Goal: Information Seeking & Learning: Learn about a topic

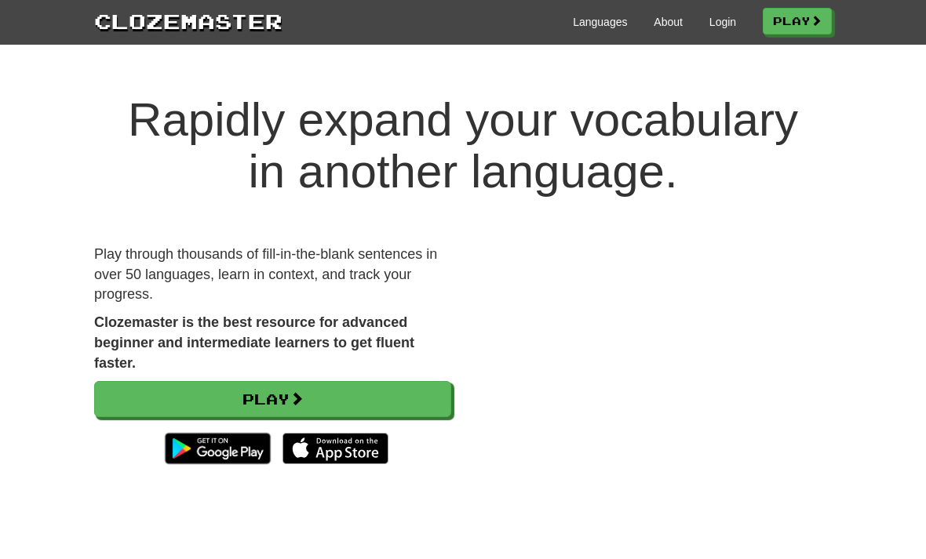
click at [709, 16] on link "Login" at bounding box center [722, 22] width 27 height 16
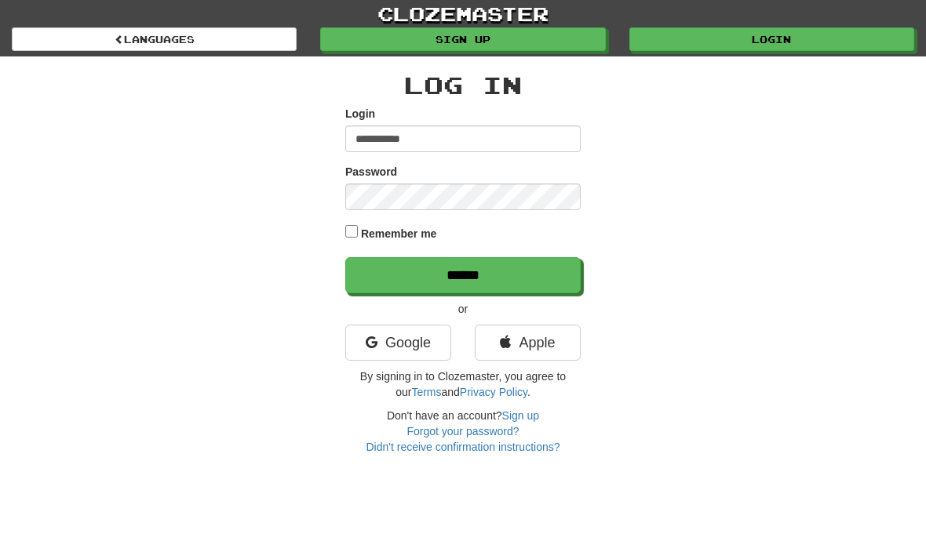
type input "**********"
click at [403, 264] on input "******" at bounding box center [462, 275] width 235 height 36
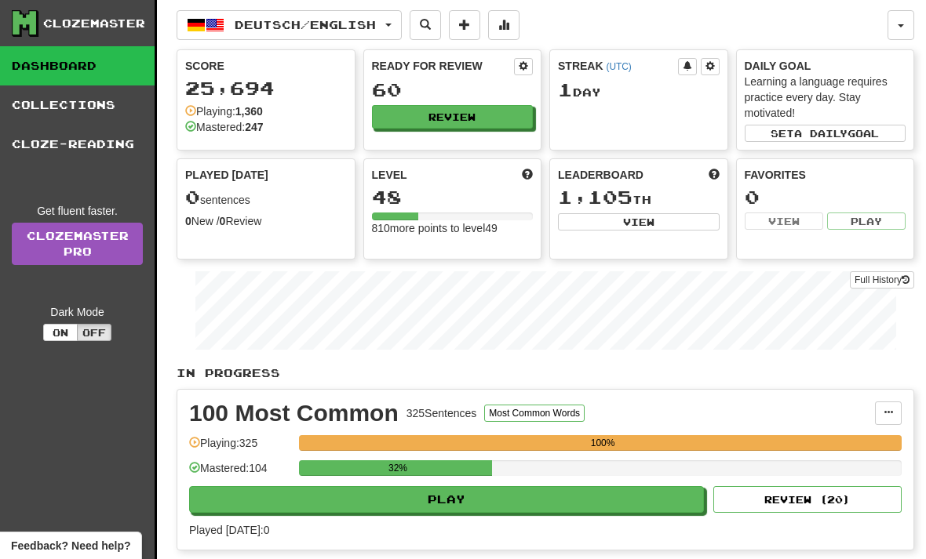
click at [371, 488] on button "Play" at bounding box center [446, 499] width 515 height 27
select select "**"
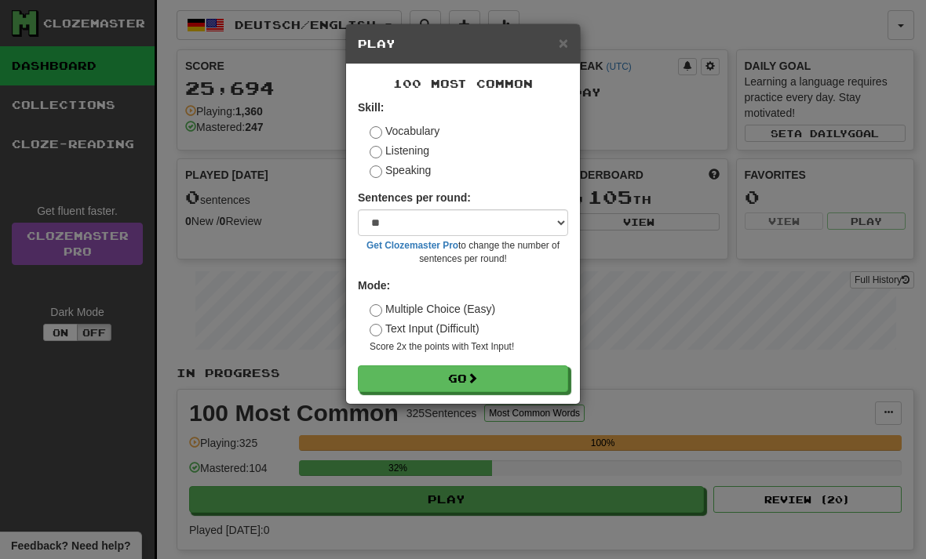
click at [417, 377] on button "Go" at bounding box center [463, 379] width 210 height 27
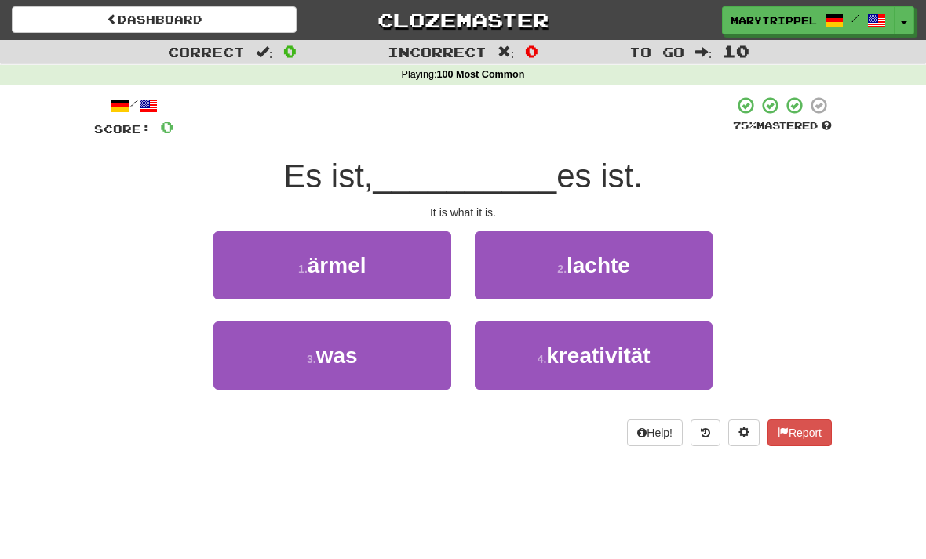
click at [330, 362] on span "was" at bounding box center [337, 356] width 42 height 24
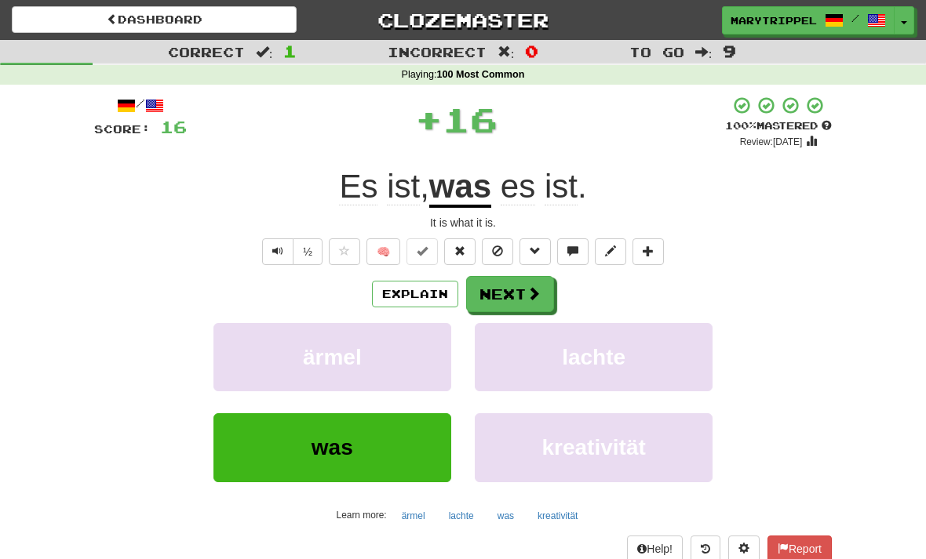
click at [484, 284] on button "Next" at bounding box center [510, 294] width 88 height 36
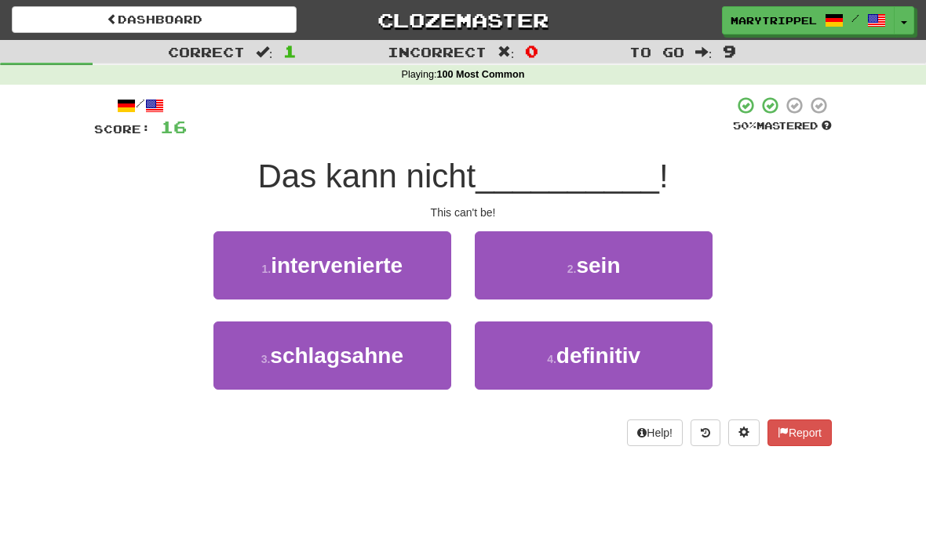
click at [525, 262] on button "2 . sein" at bounding box center [594, 265] width 238 height 68
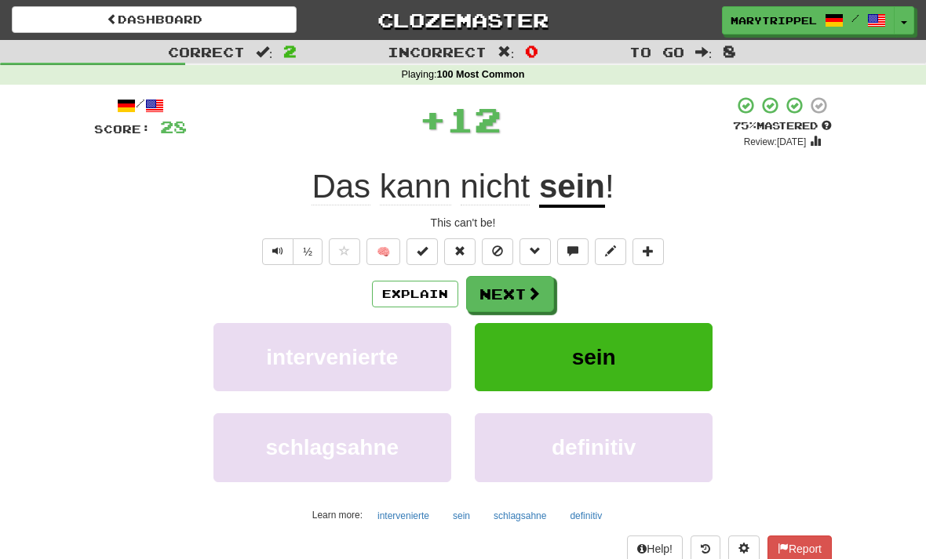
click at [493, 287] on button "Next" at bounding box center [510, 294] width 88 height 36
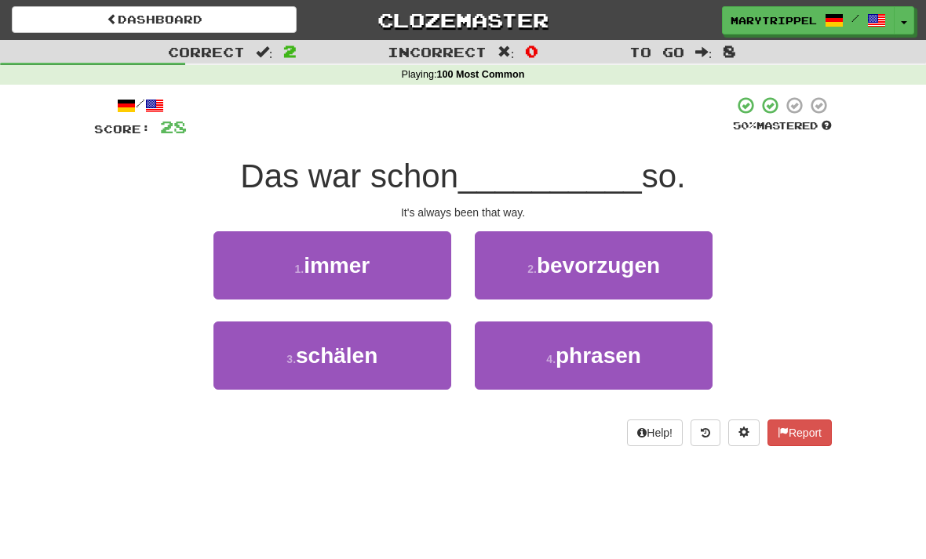
click at [311, 284] on button "1 . immer" at bounding box center [332, 265] width 238 height 68
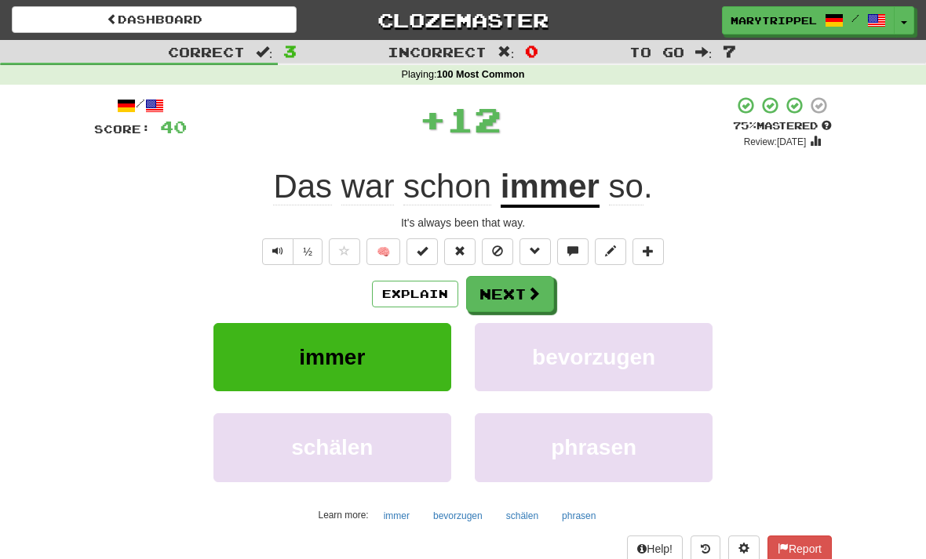
click at [503, 300] on button "Next" at bounding box center [510, 294] width 88 height 36
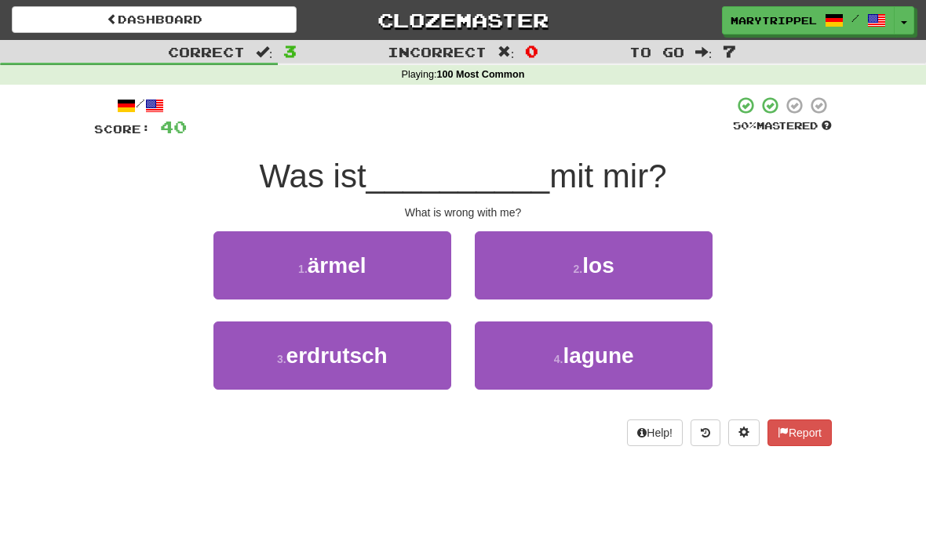
click at [526, 263] on button "2 . los" at bounding box center [594, 265] width 238 height 68
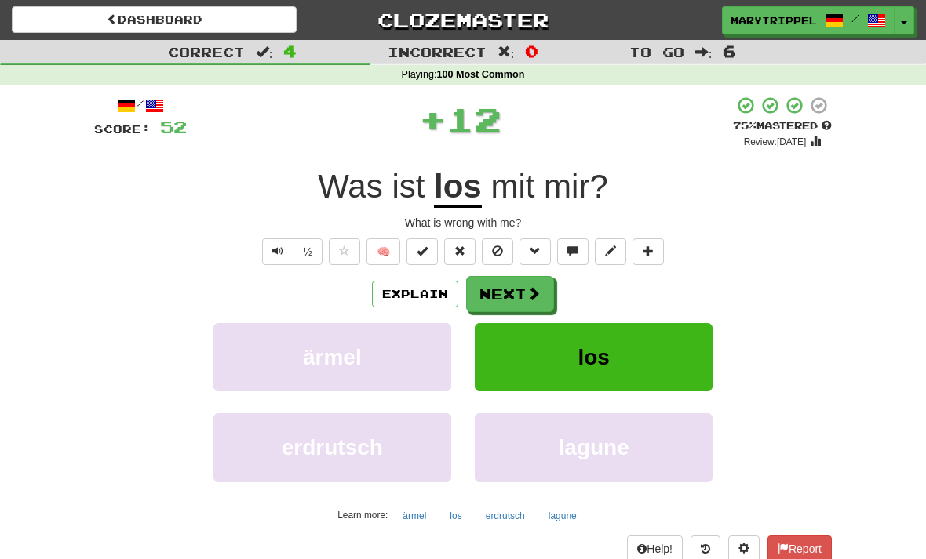
click at [515, 286] on button "Next" at bounding box center [510, 294] width 88 height 36
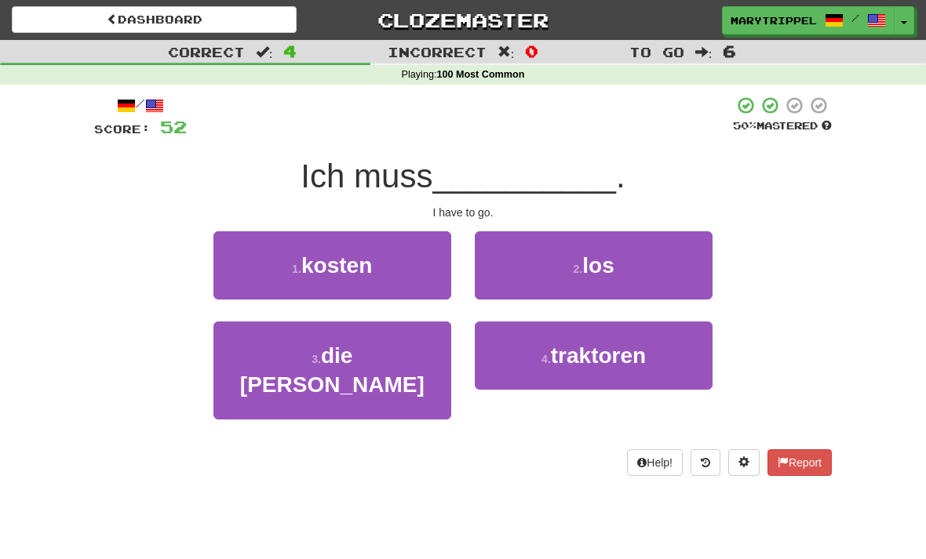
click at [533, 260] on button "2 . los" at bounding box center [594, 265] width 238 height 68
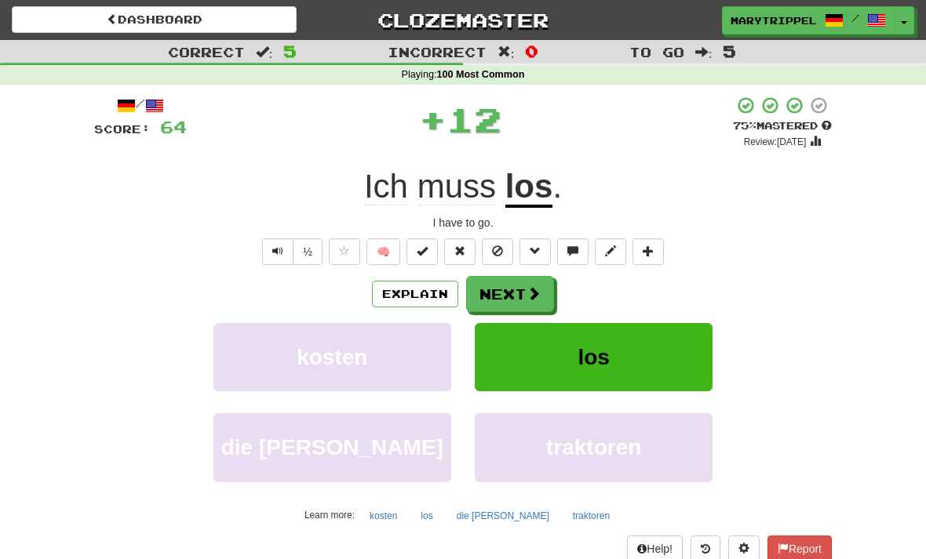
click at [503, 308] on button "Next" at bounding box center [510, 294] width 88 height 36
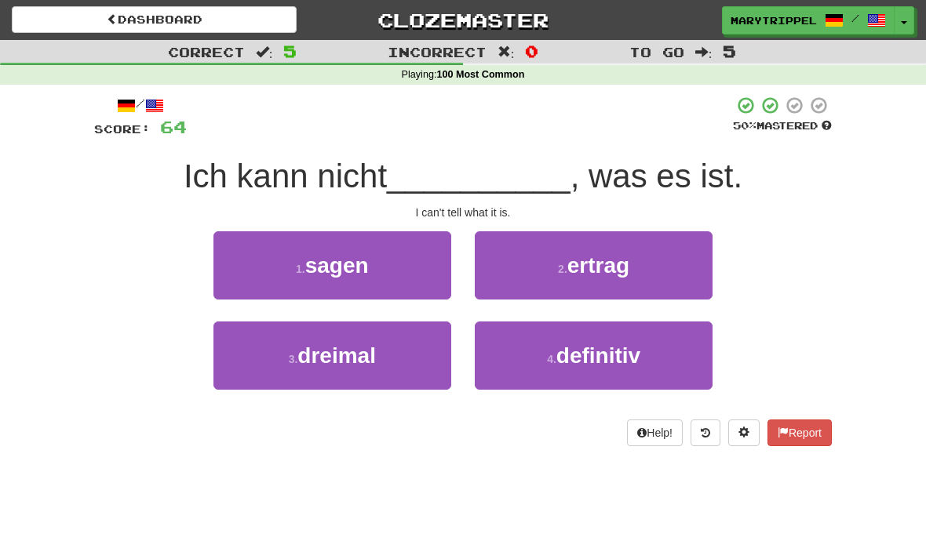
click at [326, 267] on span "sagen" at bounding box center [337, 265] width 64 height 24
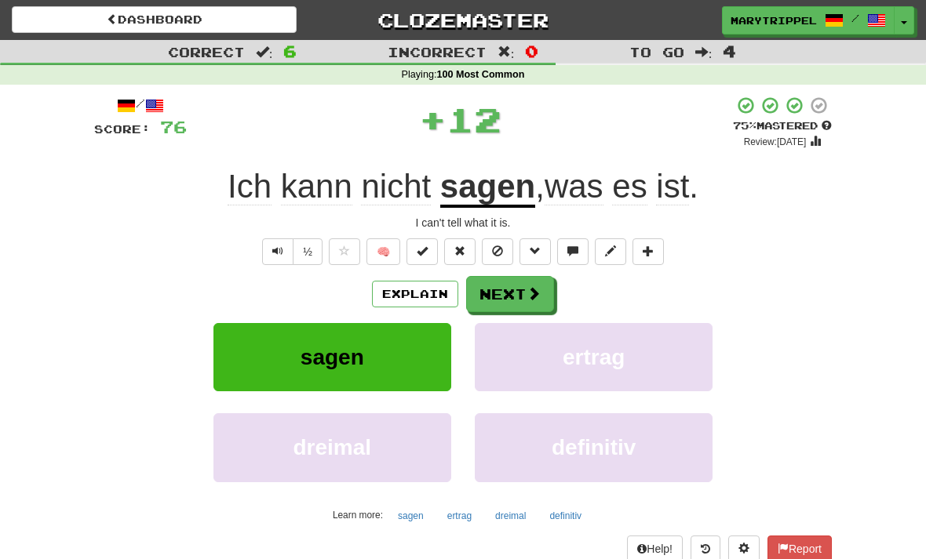
click at [490, 291] on button "Next" at bounding box center [510, 294] width 88 height 36
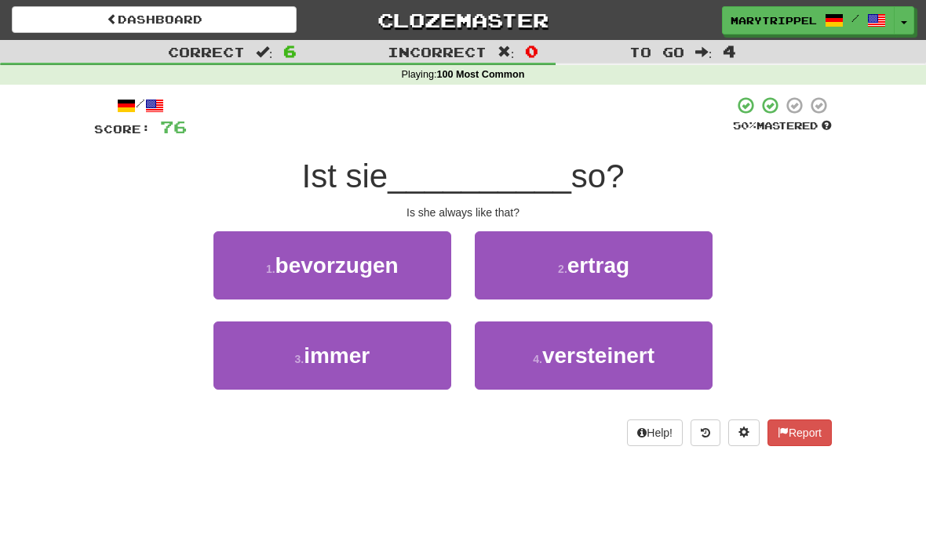
click at [339, 362] on span "immer" at bounding box center [337, 356] width 66 height 24
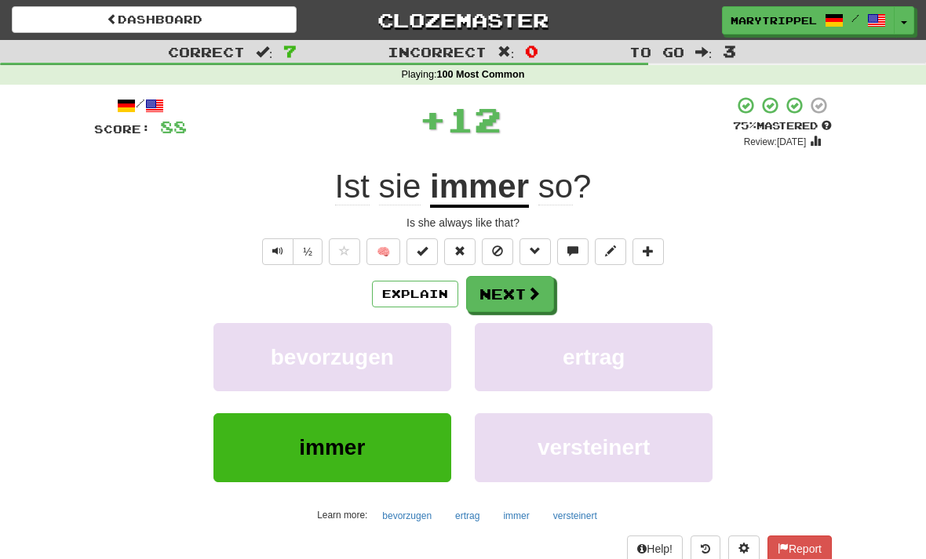
click at [501, 288] on button "Next" at bounding box center [510, 294] width 88 height 36
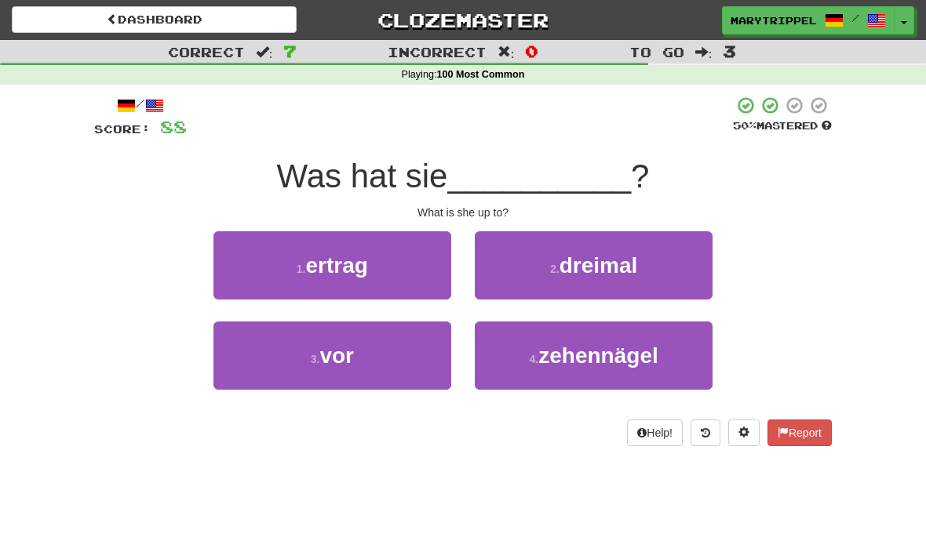
click at [345, 356] on span "vor" at bounding box center [336, 356] width 35 height 24
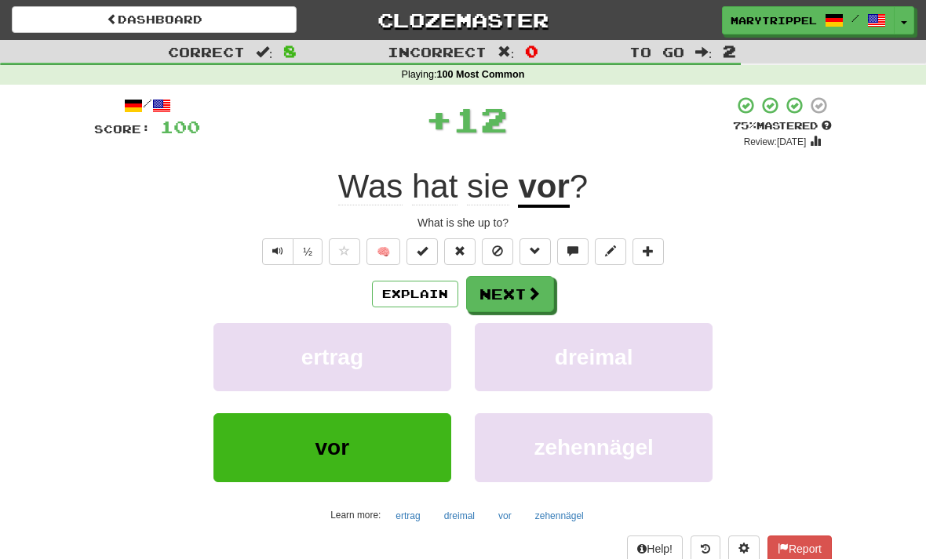
click at [498, 283] on button "Next" at bounding box center [510, 294] width 88 height 36
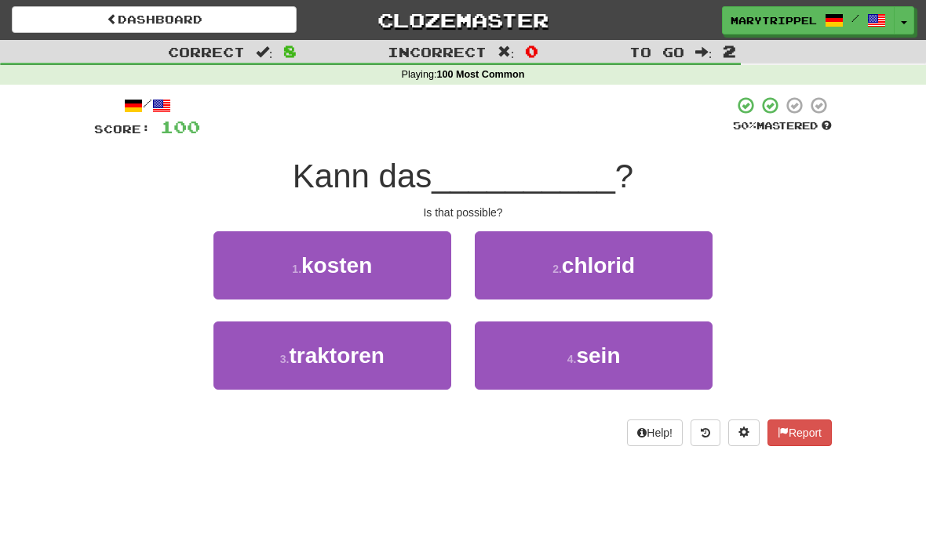
click at [544, 376] on button "4 . sein" at bounding box center [594, 356] width 238 height 68
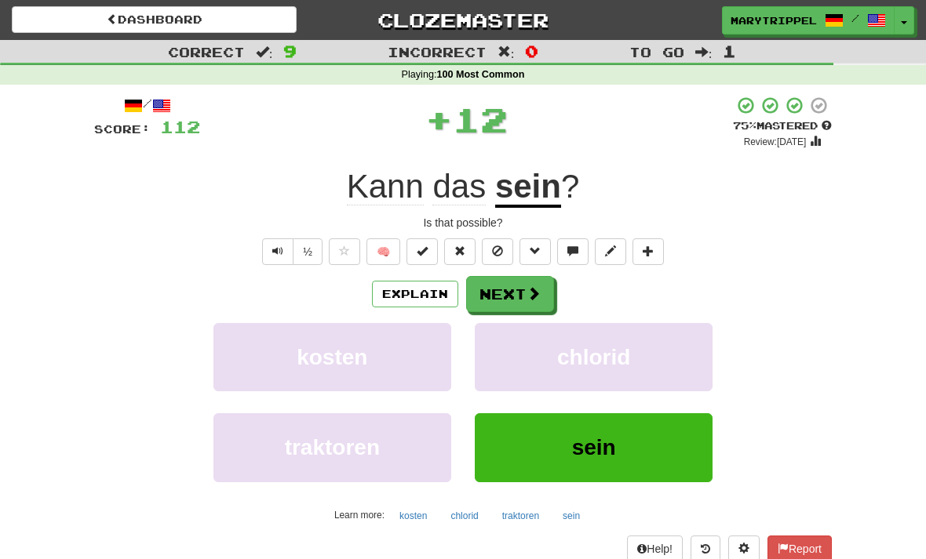
click at [494, 290] on button "Next" at bounding box center [510, 294] width 88 height 36
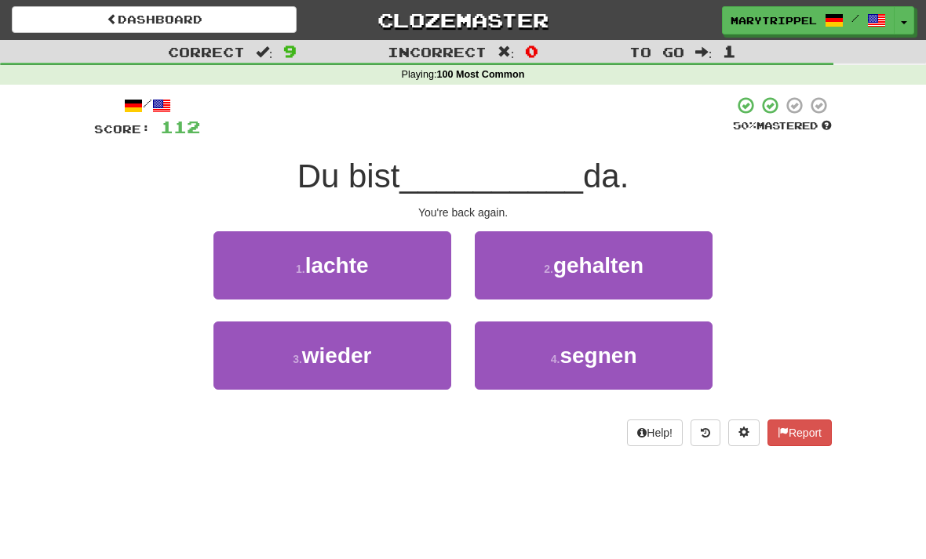
click at [333, 357] on span "wieder" at bounding box center [337, 356] width 70 height 24
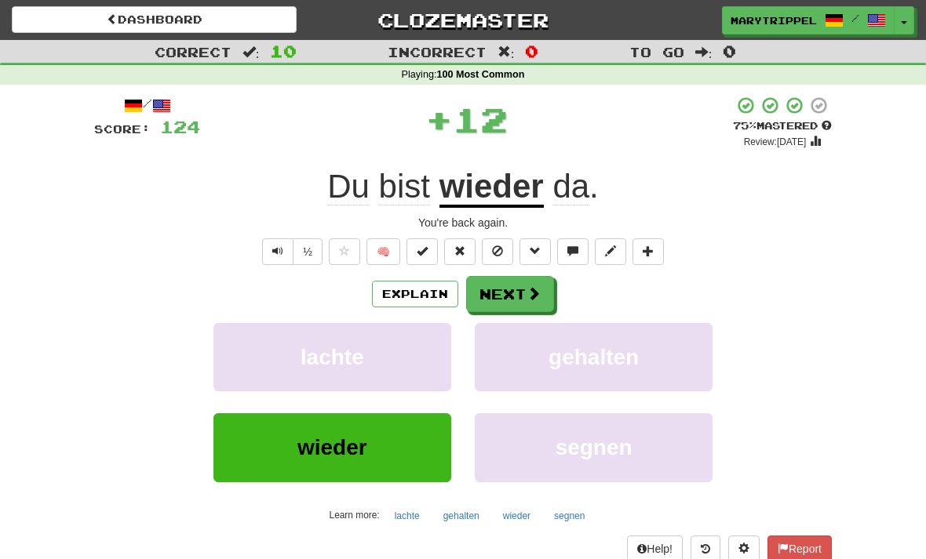
click at [499, 301] on button "Next" at bounding box center [510, 294] width 88 height 36
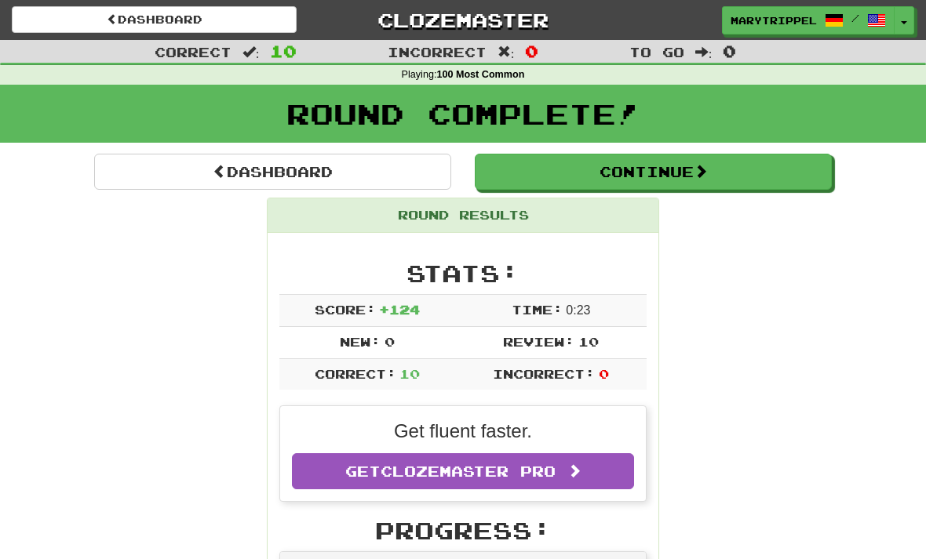
click at [235, 174] on link "Dashboard" at bounding box center [272, 172] width 357 height 36
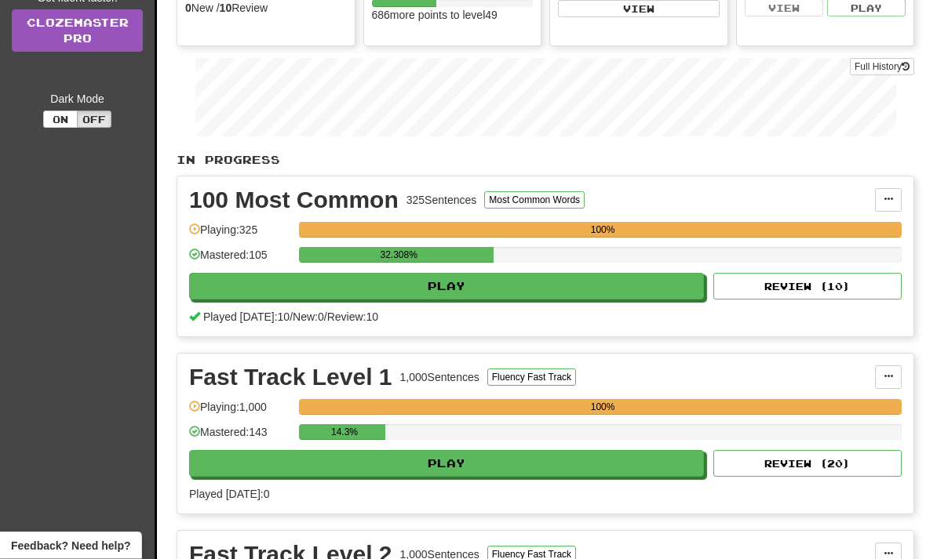
scroll to position [220, 0]
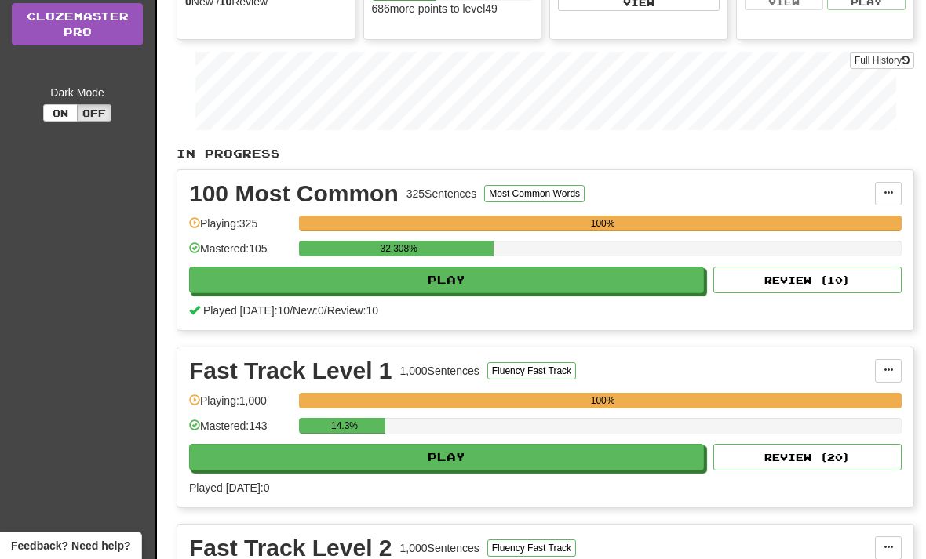
click at [376, 448] on button "Play" at bounding box center [446, 457] width 515 height 27
select select "**"
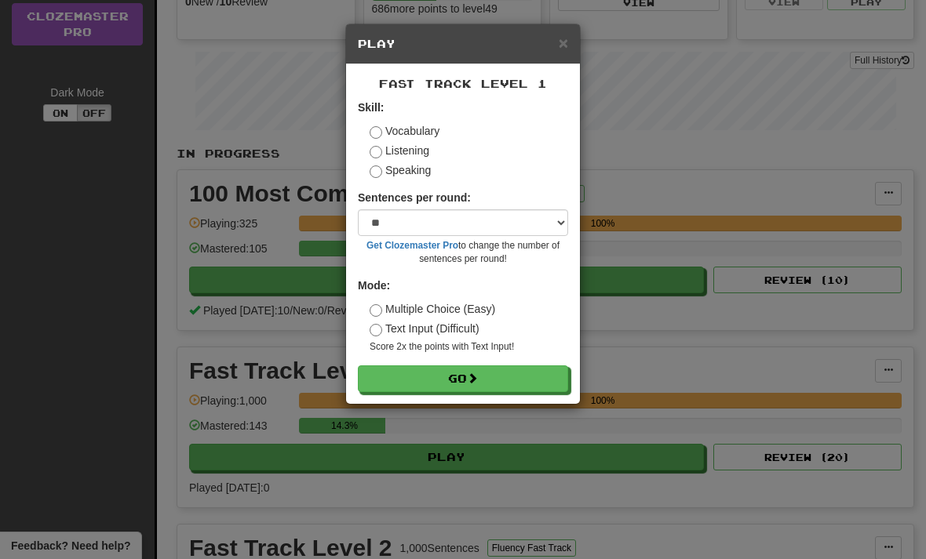
click at [399, 379] on button "Go" at bounding box center [463, 379] width 210 height 27
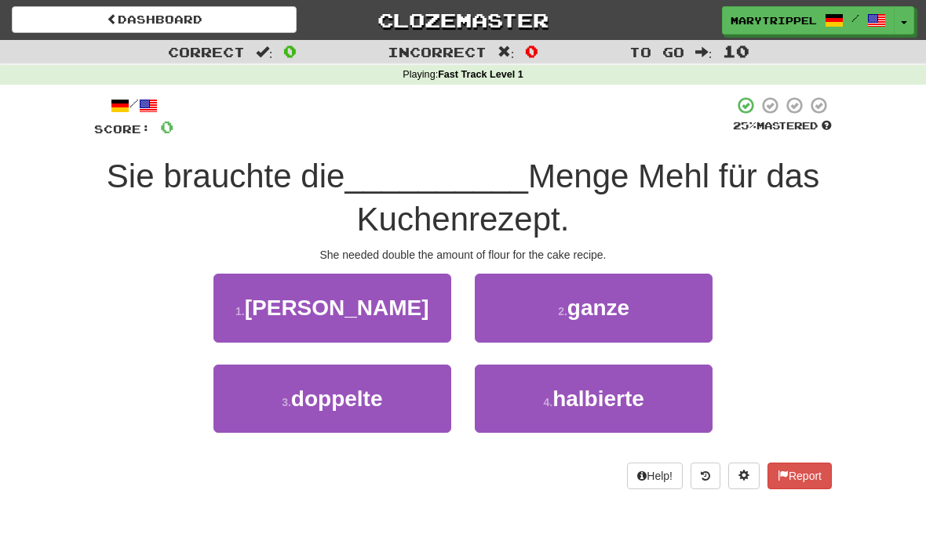
click at [310, 392] on span "doppelte" at bounding box center [337, 399] width 92 height 24
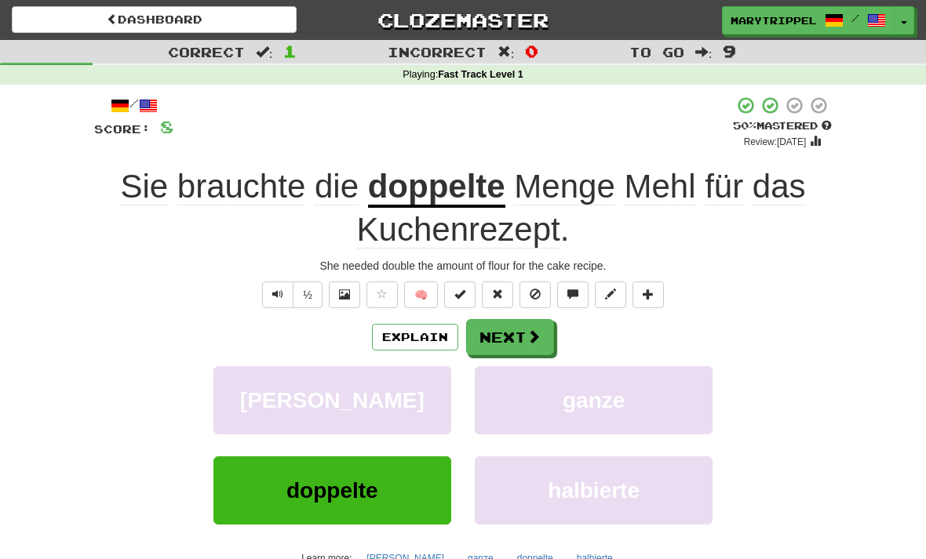
click at [487, 341] on button "Next" at bounding box center [510, 337] width 88 height 36
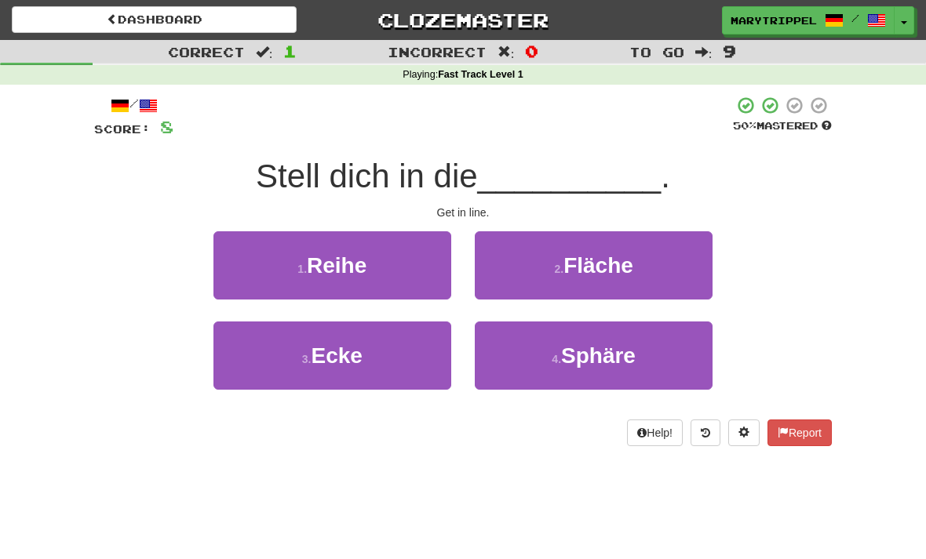
click at [279, 268] on button "1 . Reihe" at bounding box center [332, 265] width 238 height 68
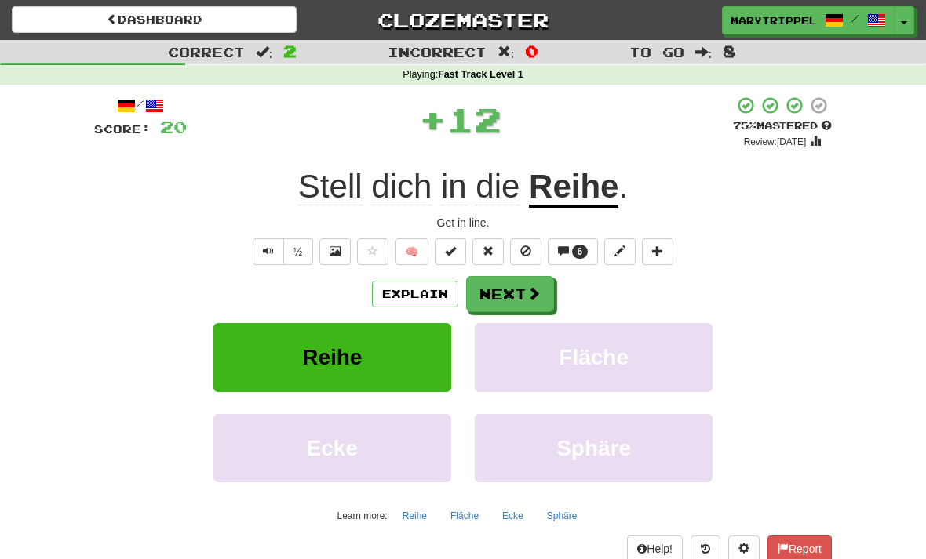
click at [493, 299] on button "Next" at bounding box center [510, 294] width 88 height 36
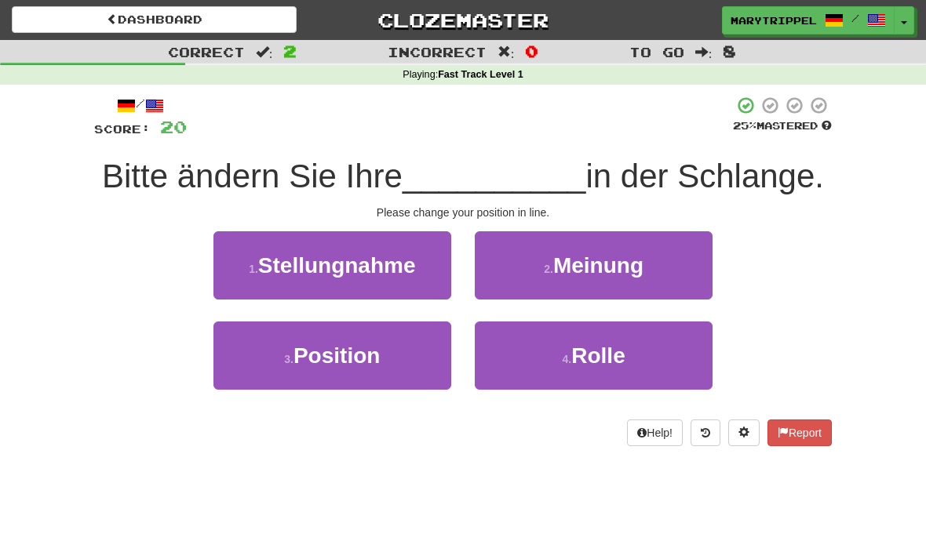
click at [317, 353] on span "Position" at bounding box center [336, 356] width 86 height 24
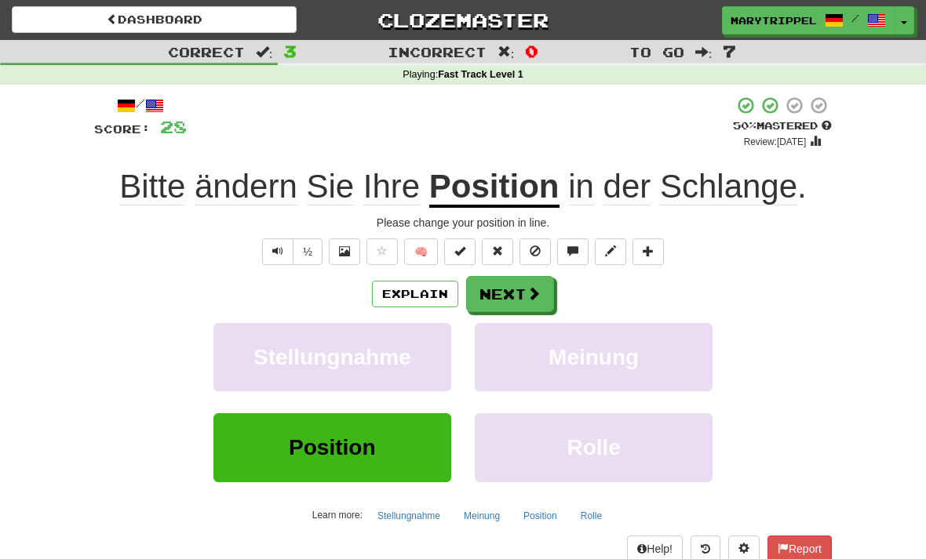
click at [497, 297] on button "Next" at bounding box center [510, 294] width 88 height 36
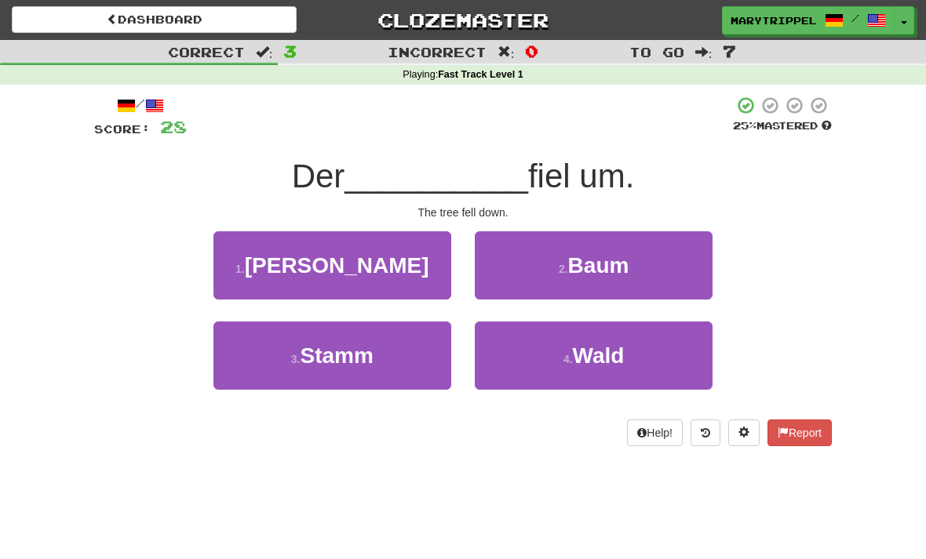
click at [516, 273] on button "2 . Baum" at bounding box center [594, 265] width 238 height 68
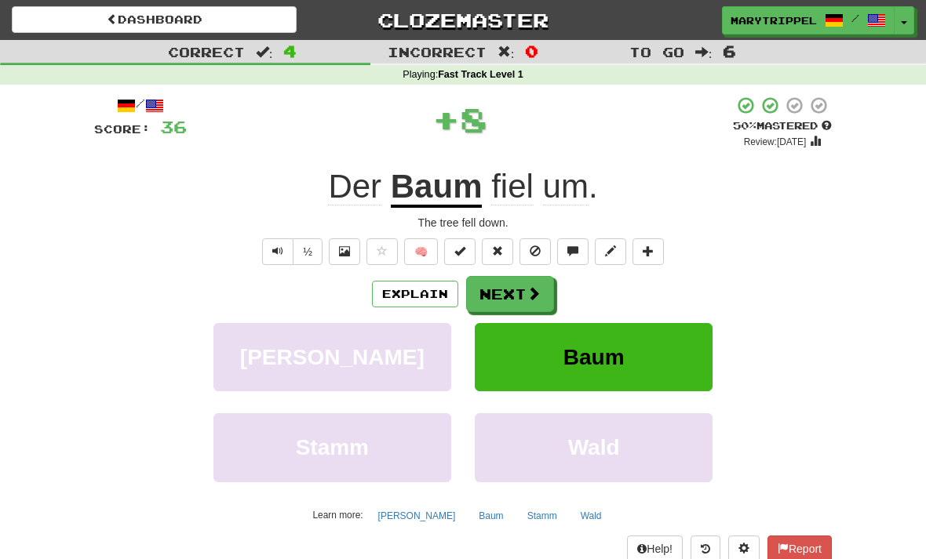
click at [485, 299] on button "Next" at bounding box center [510, 294] width 88 height 36
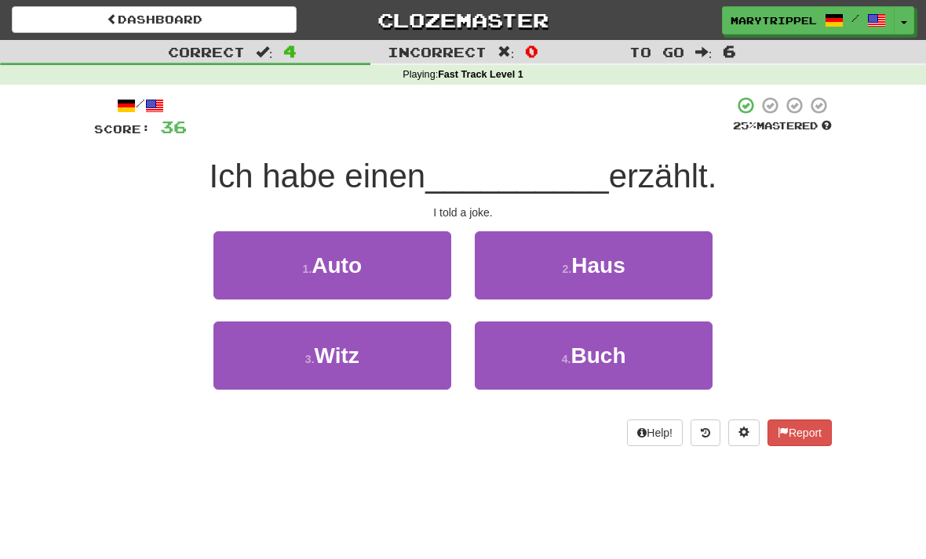
click at [316, 354] on span "Witz" at bounding box center [337, 356] width 45 height 24
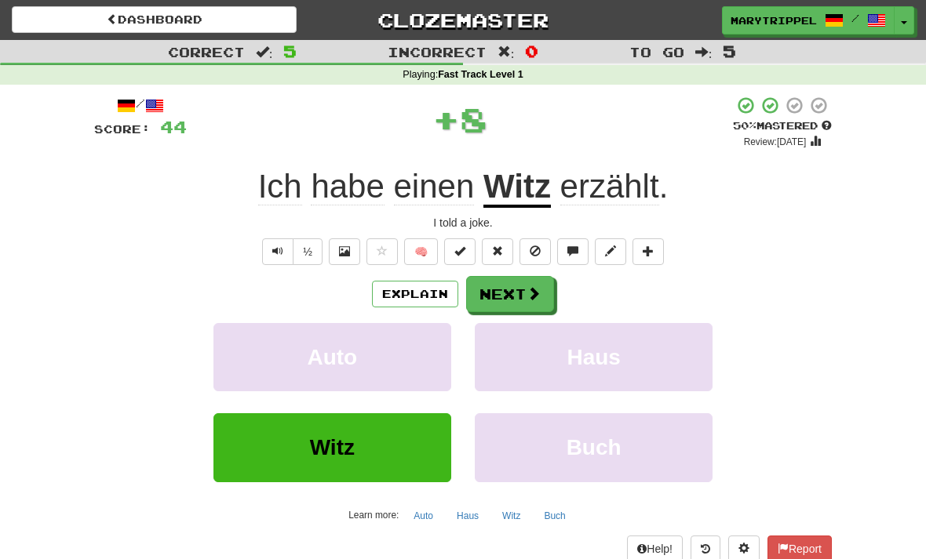
click at [486, 286] on button "Next" at bounding box center [510, 294] width 88 height 36
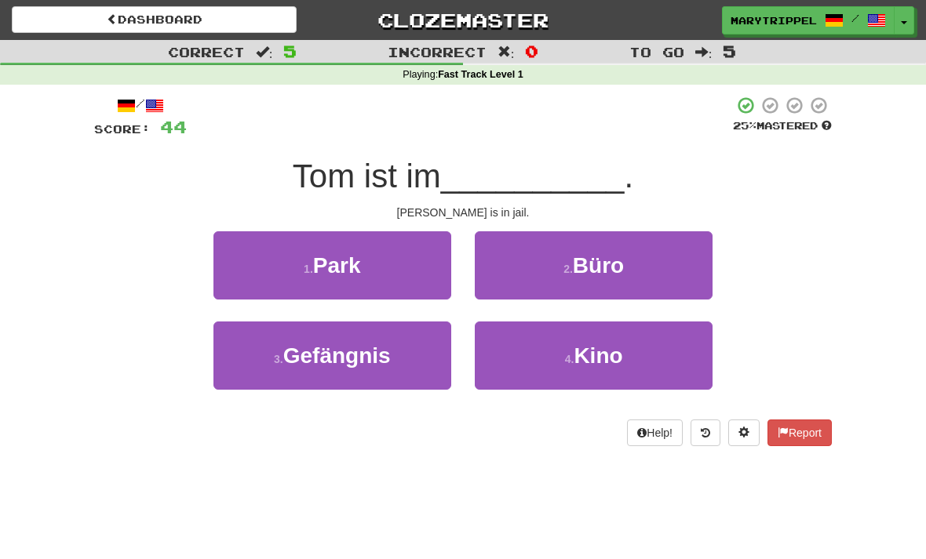
click at [299, 354] on span "Gefängnis" at bounding box center [336, 356] width 107 height 24
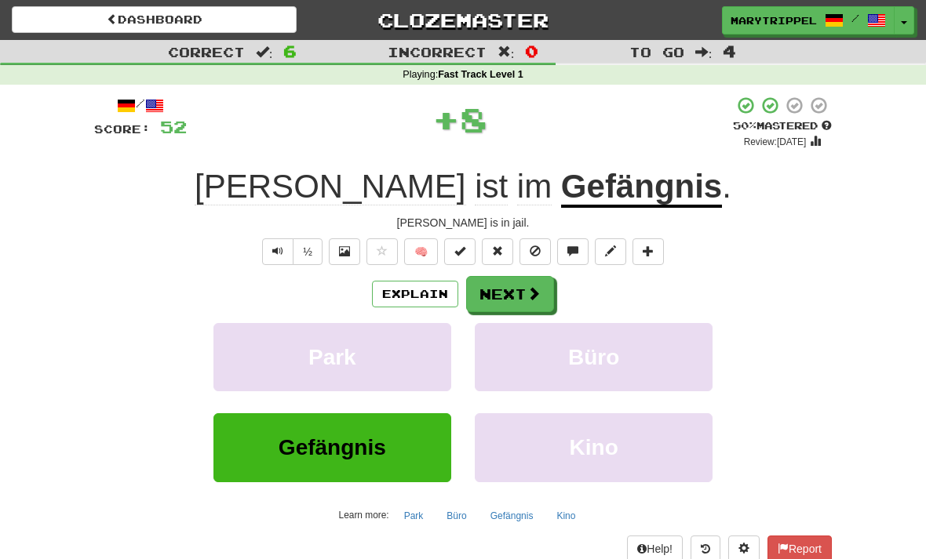
click at [493, 303] on button "Next" at bounding box center [510, 294] width 88 height 36
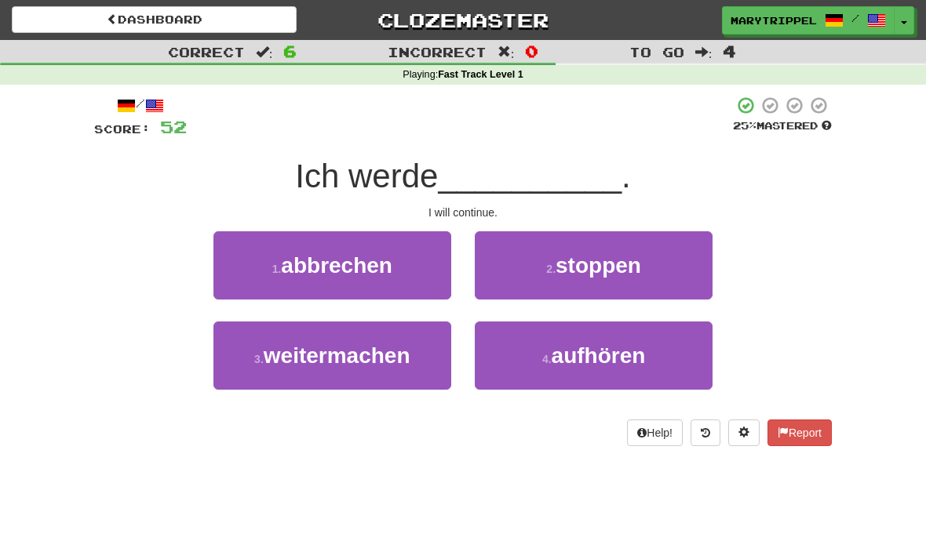
click at [304, 351] on span "weitermachen" at bounding box center [337, 356] width 147 height 24
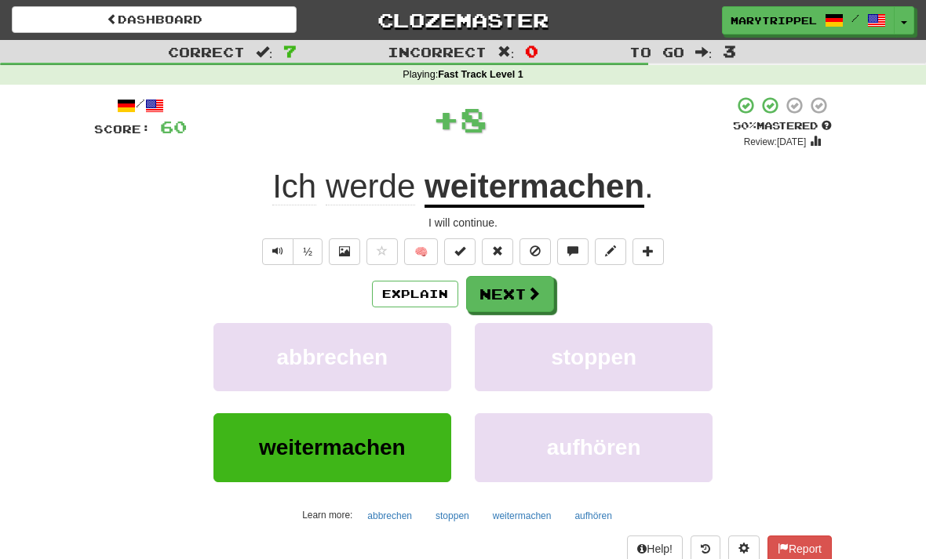
click at [510, 308] on button "Next" at bounding box center [510, 294] width 88 height 36
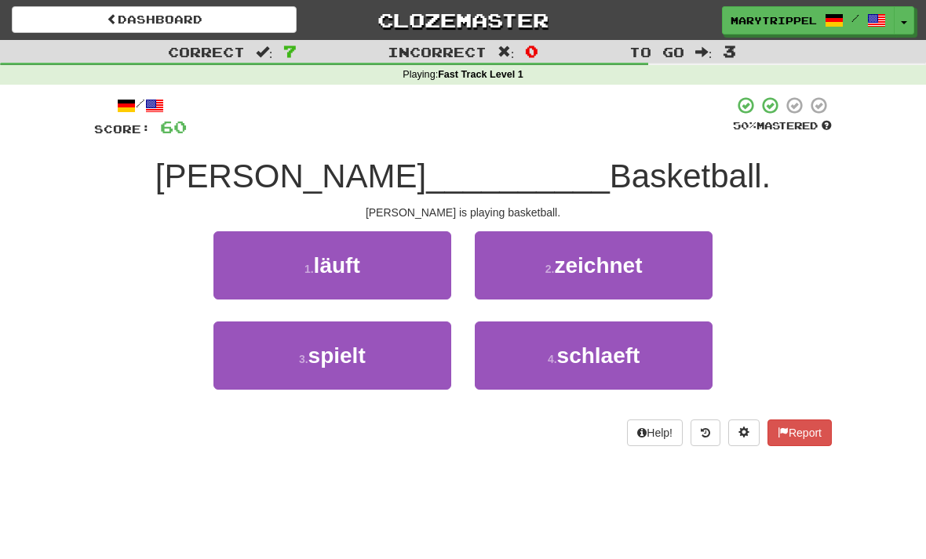
click at [335, 351] on span "spielt" at bounding box center [336, 356] width 57 height 24
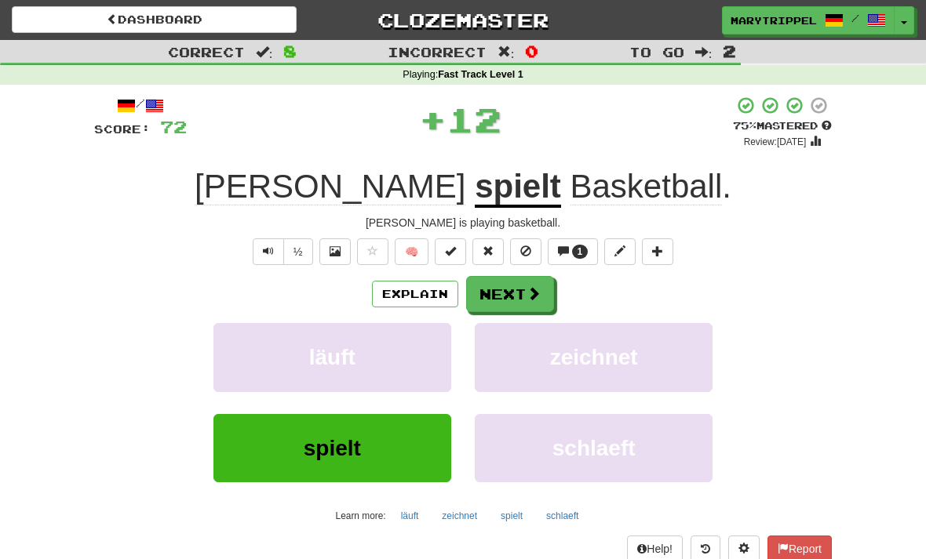
click at [494, 287] on button "Next" at bounding box center [510, 294] width 88 height 36
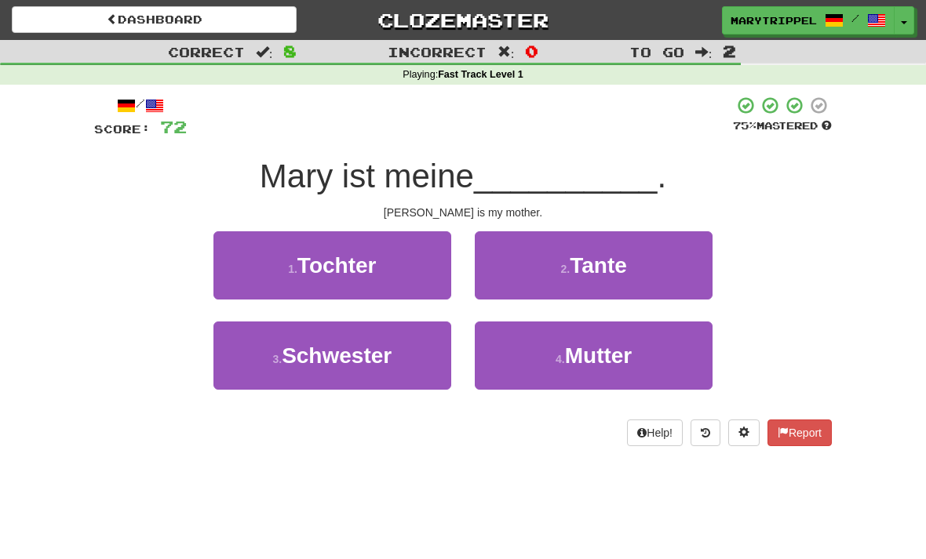
click at [546, 365] on button "4 . Mutter" at bounding box center [594, 356] width 238 height 68
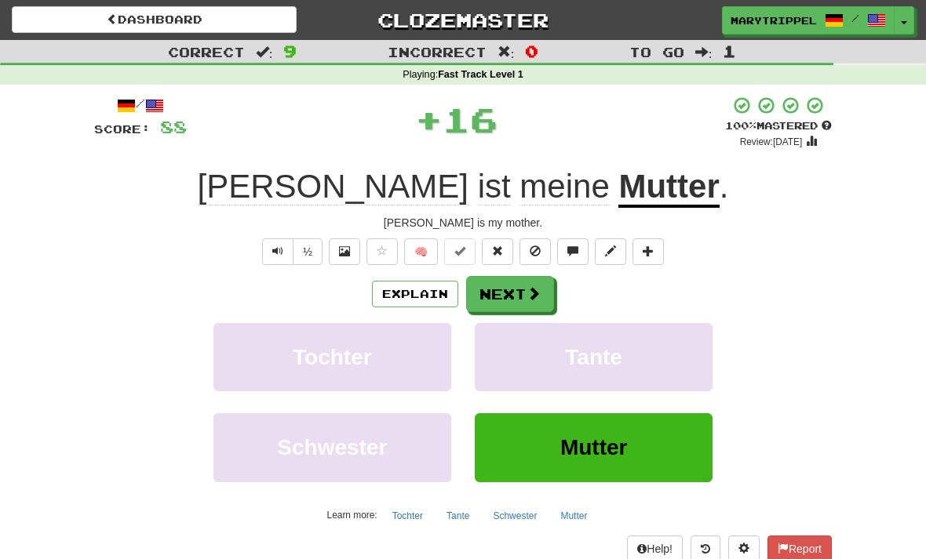
click at [487, 290] on button "Next" at bounding box center [510, 294] width 88 height 36
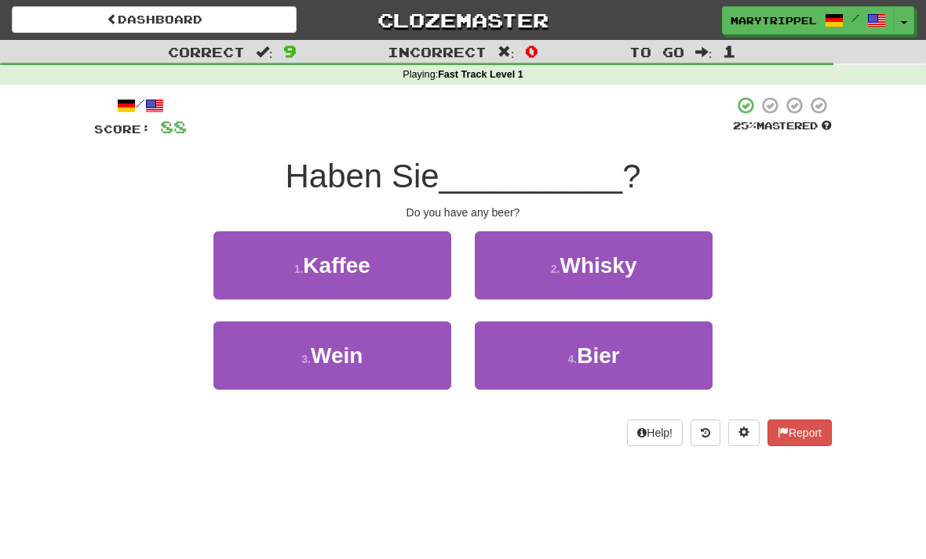
click at [522, 340] on button "4 . Bier" at bounding box center [594, 356] width 238 height 68
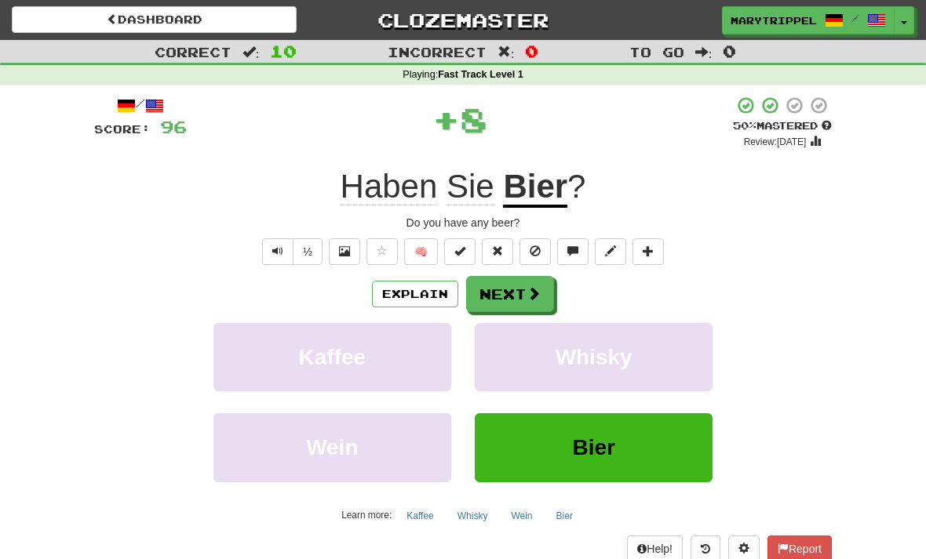
click at [483, 295] on button "Next" at bounding box center [510, 294] width 88 height 36
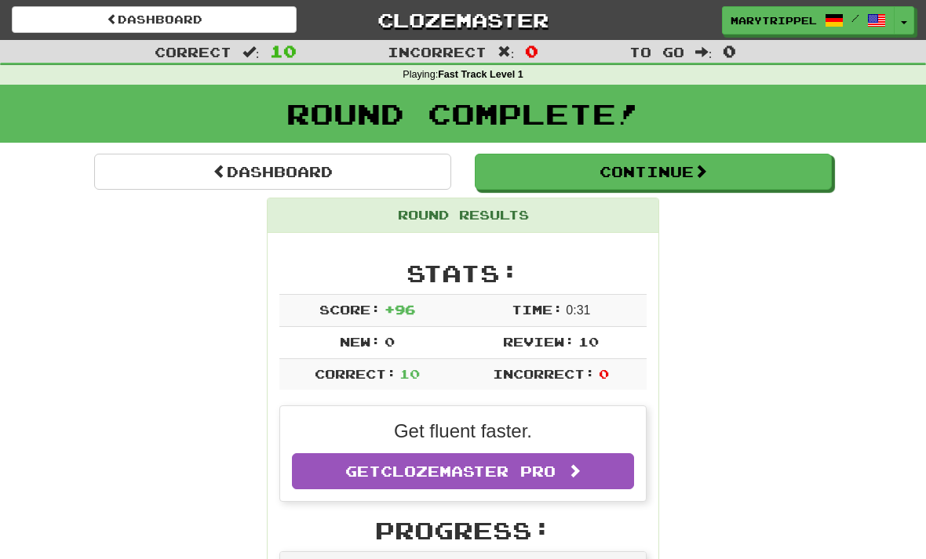
click at [217, 175] on span at bounding box center [220, 171] width 14 height 14
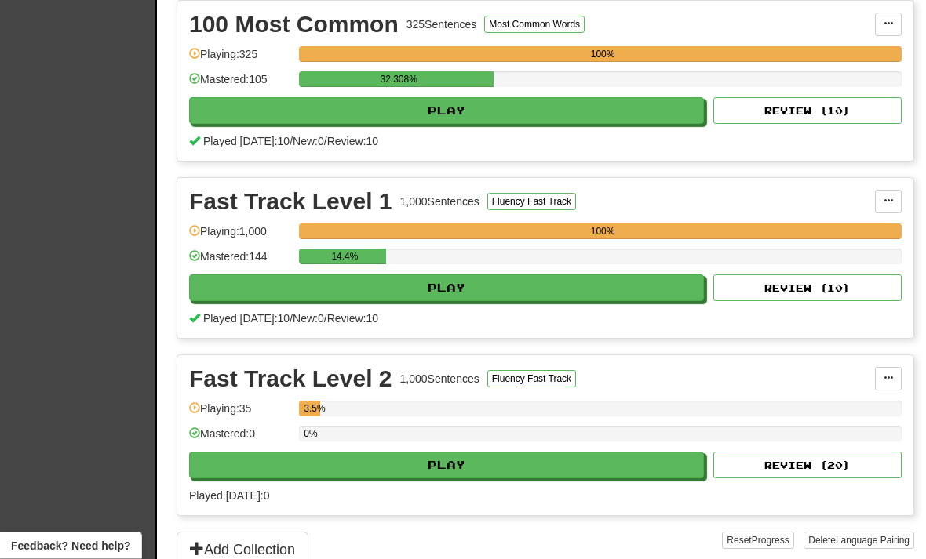
scroll to position [427, 0]
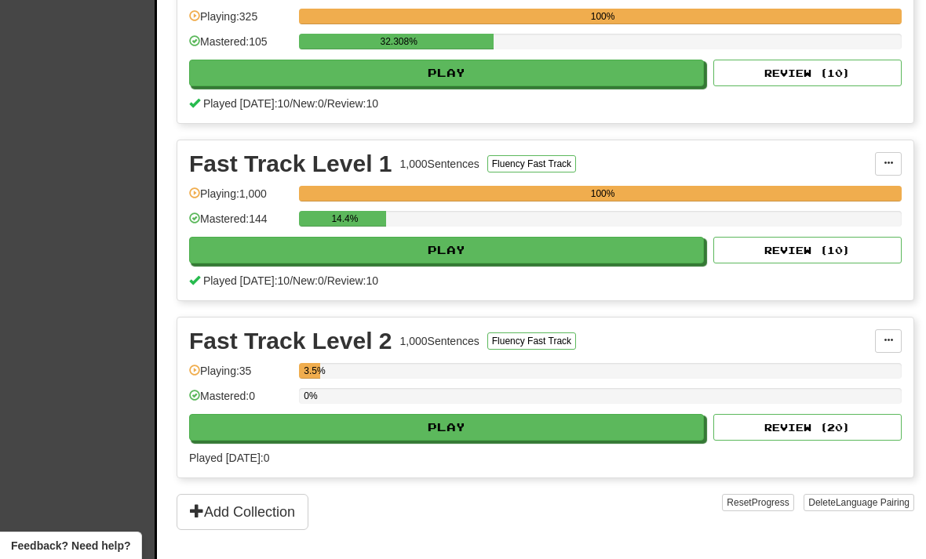
click at [392, 439] on button "Play" at bounding box center [446, 427] width 515 height 27
select select "**"
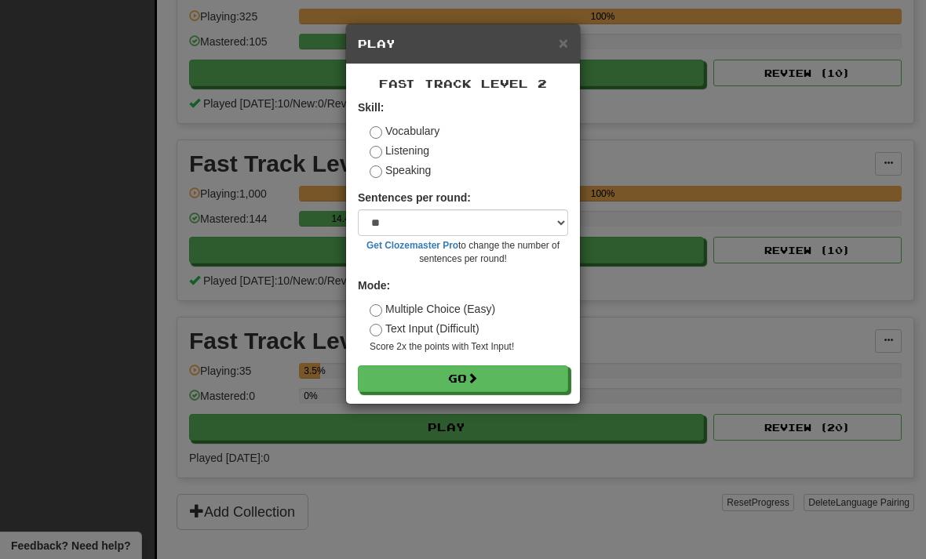
click at [393, 373] on button "Go" at bounding box center [463, 379] width 210 height 27
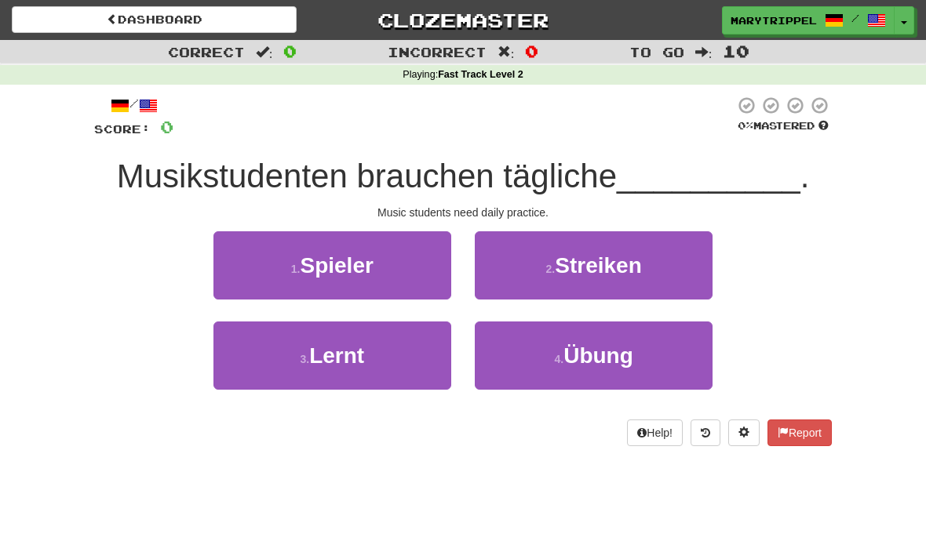
click at [499, 337] on button "4 . Übung" at bounding box center [594, 356] width 238 height 68
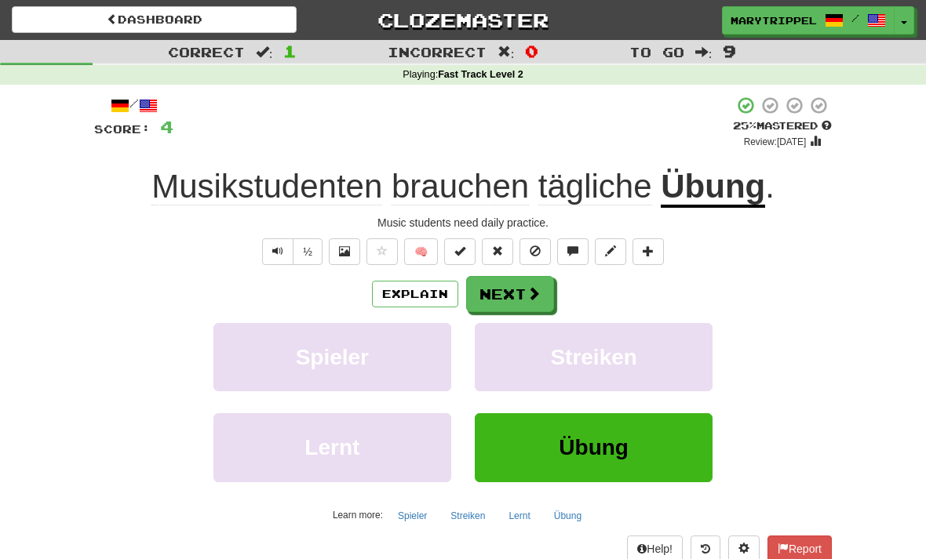
click at [490, 292] on button "Next" at bounding box center [510, 294] width 88 height 36
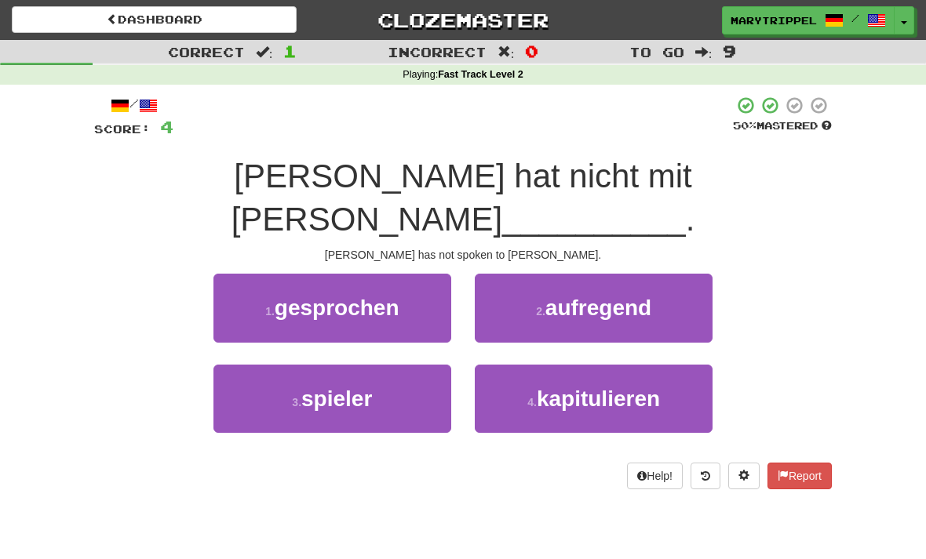
click at [314, 296] on span "gesprochen" at bounding box center [337, 308] width 125 height 24
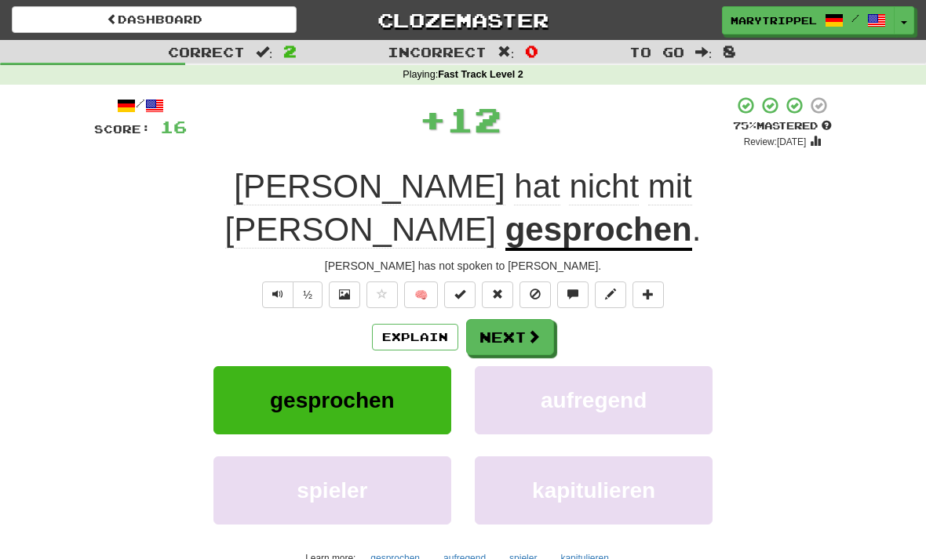
click at [490, 319] on button "Next" at bounding box center [510, 337] width 88 height 36
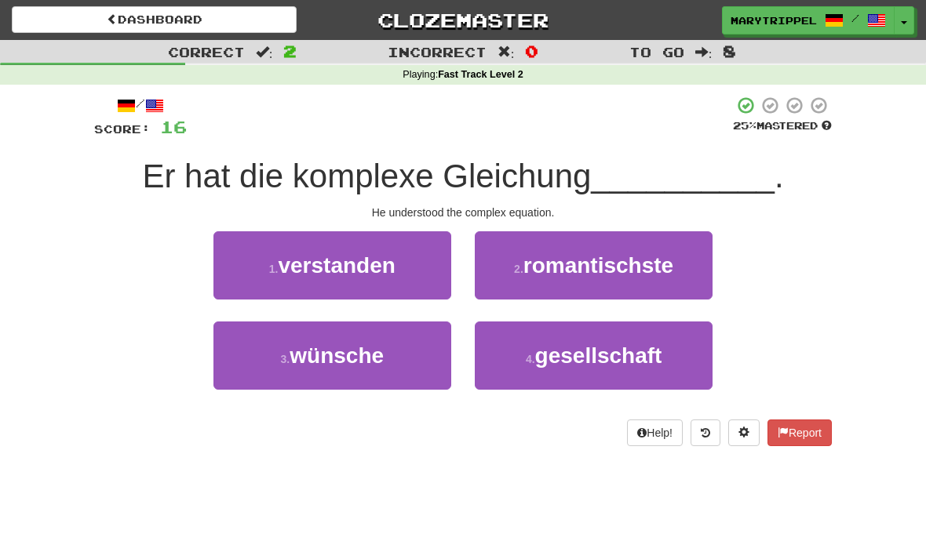
click at [291, 270] on span "verstanden" at bounding box center [336, 265] width 117 height 24
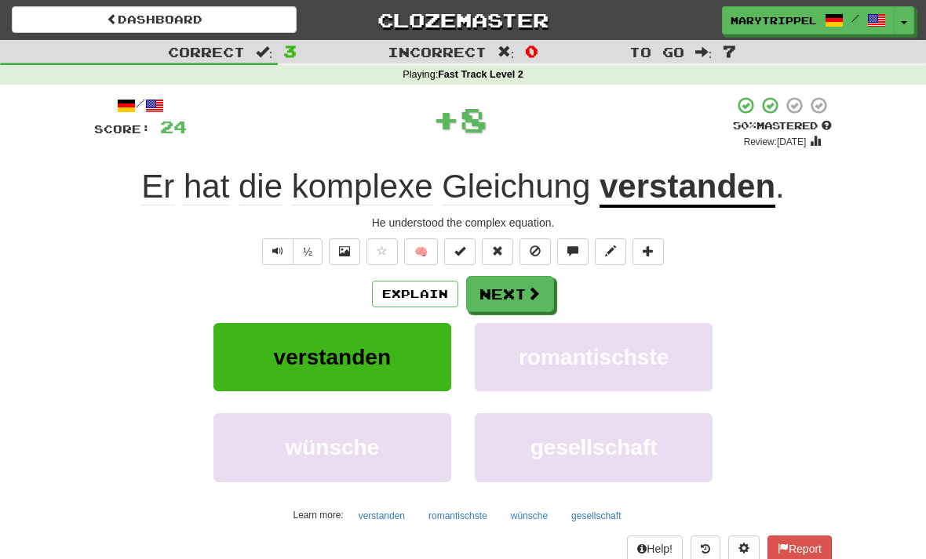
click at [499, 292] on button "Next" at bounding box center [510, 294] width 88 height 36
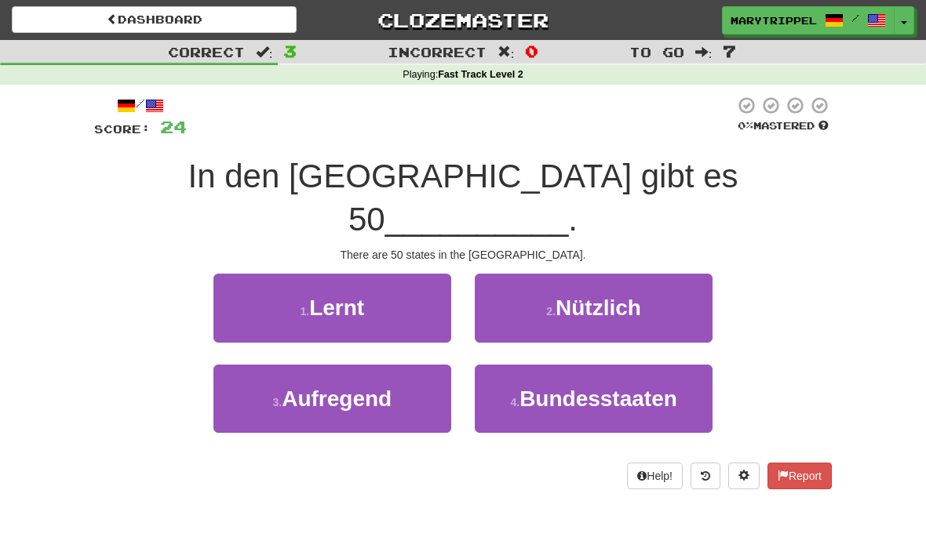
click at [497, 365] on button "4 . Bundesstaaten" at bounding box center [594, 399] width 238 height 68
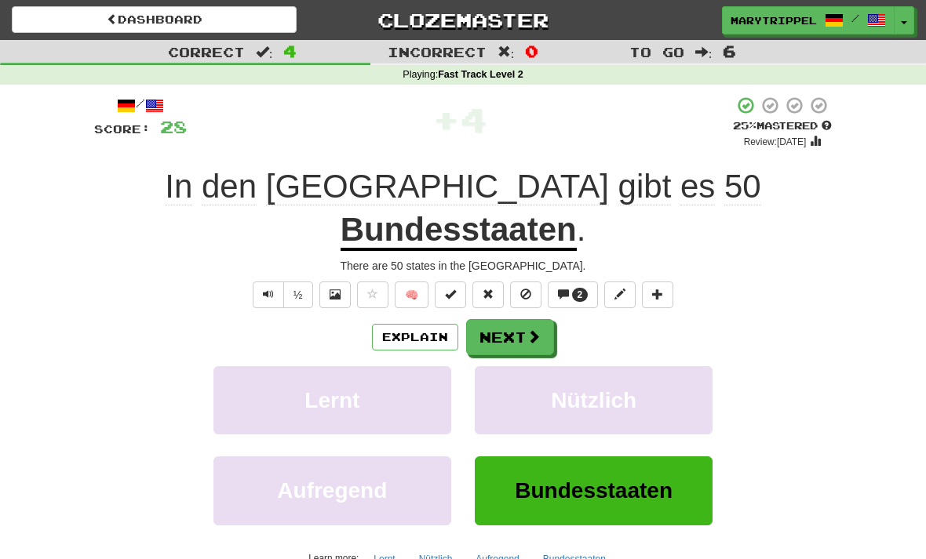
click at [488, 319] on button "Next" at bounding box center [510, 337] width 88 height 36
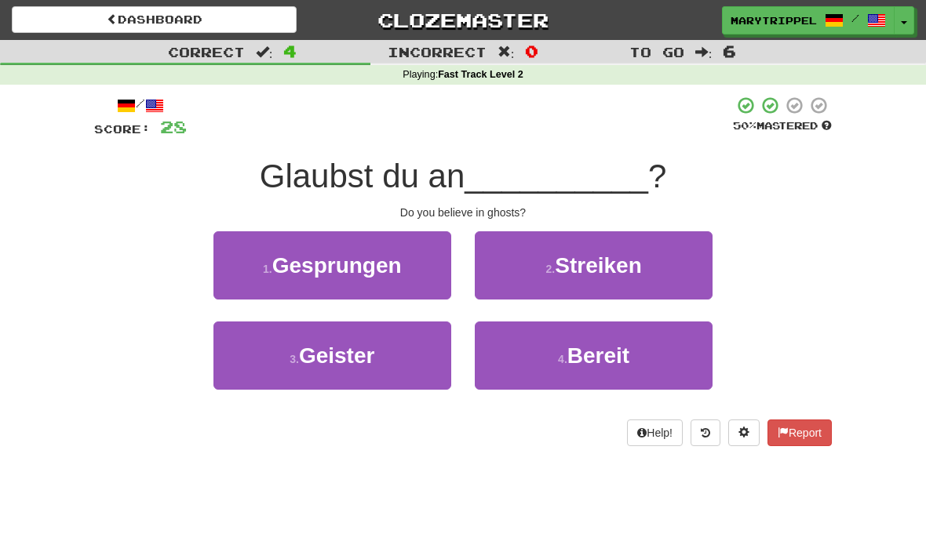
click at [334, 361] on span "Geister" at bounding box center [337, 356] width 76 height 24
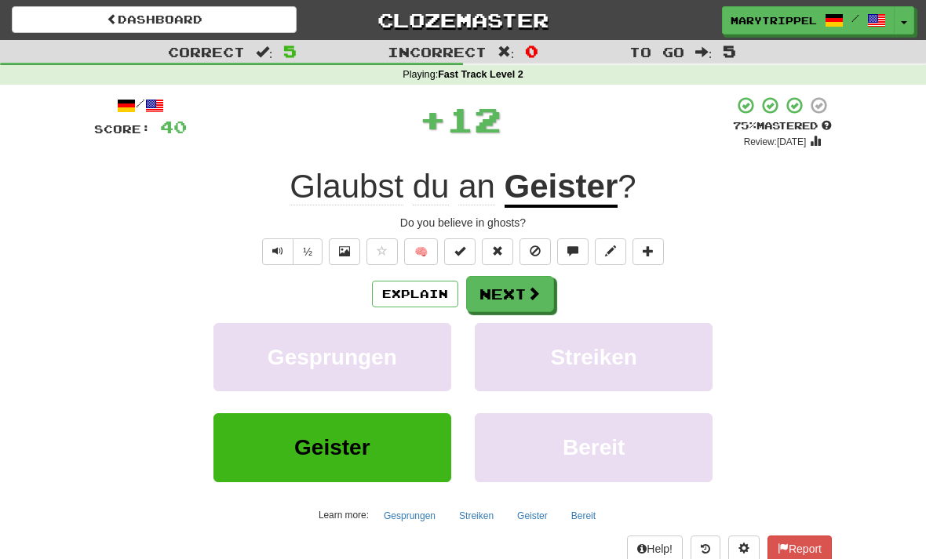
click at [490, 286] on button "Next" at bounding box center [510, 294] width 88 height 36
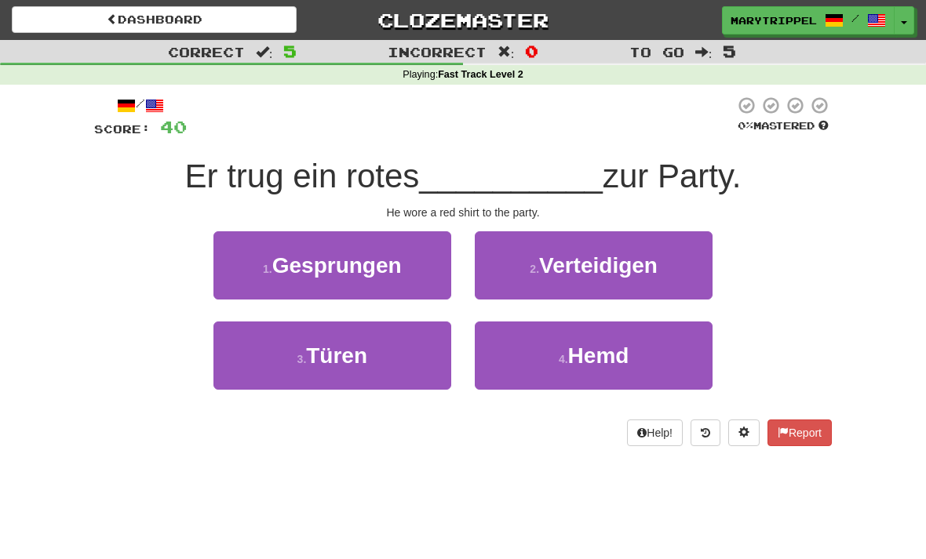
click at [515, 346] on button "4 . Hemd" at bounding box center [594, 356] width 238 height 68
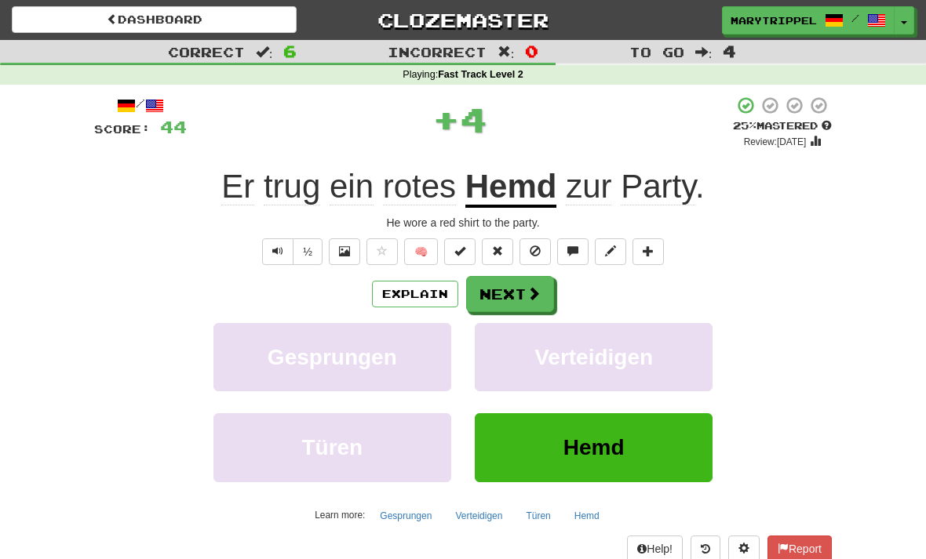
click at [483, 291] on button "Next" at bounding box center [510, 294] width 88 height 36
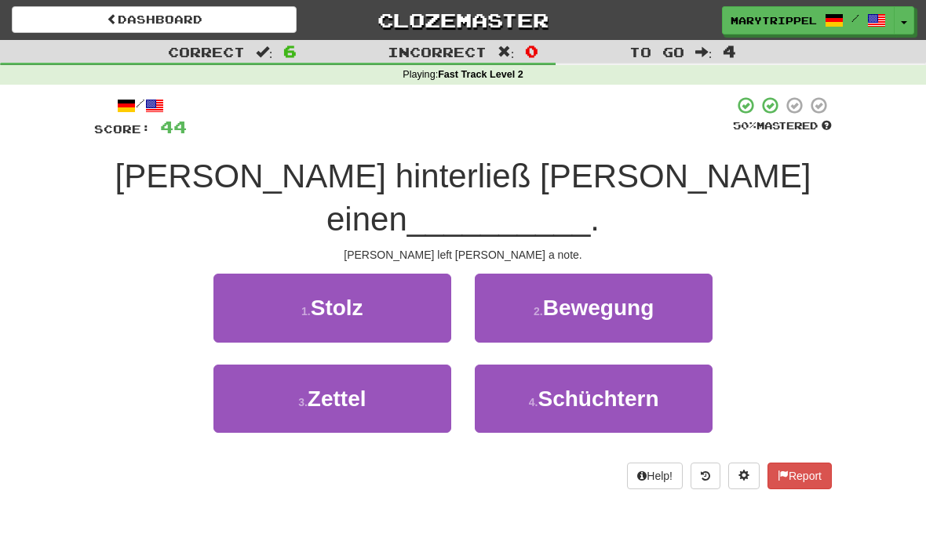
click at [303, 396] on small "3 ." at bounding box center [302, 402] width 9 height 13
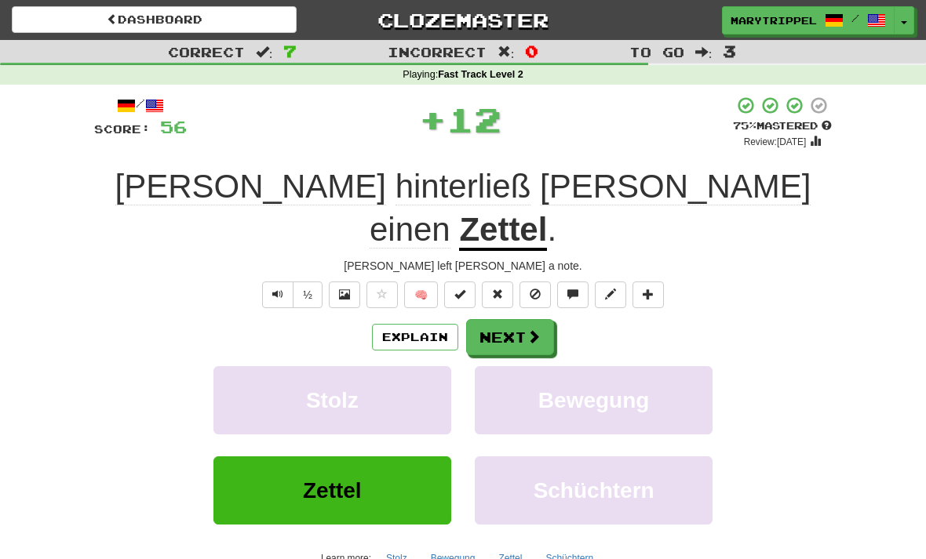
click at [489, 319] on button "Next" at bounding box center [510, 337] width 88 height 36
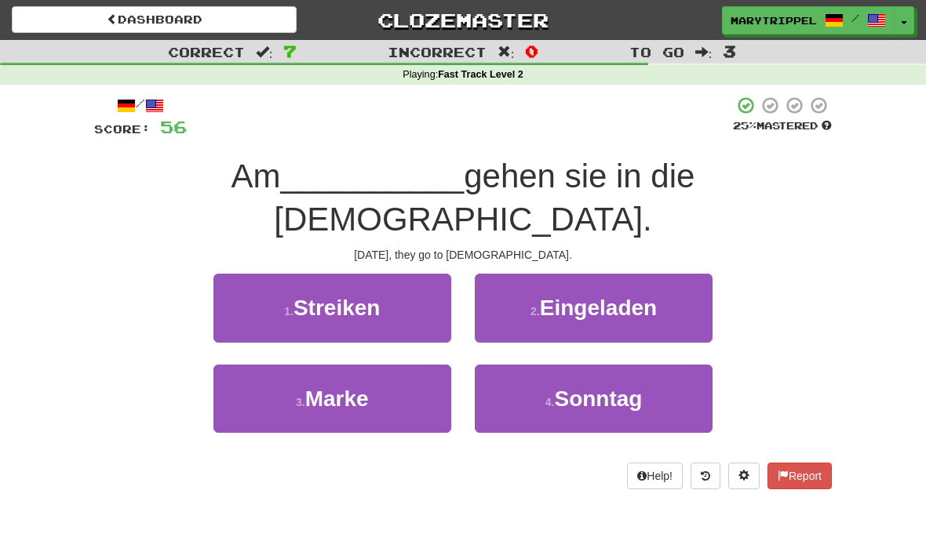
click at [526, 365] on button "4 . [PERSON_NAME]" at bounding box center [594, 399] width 238 height 68
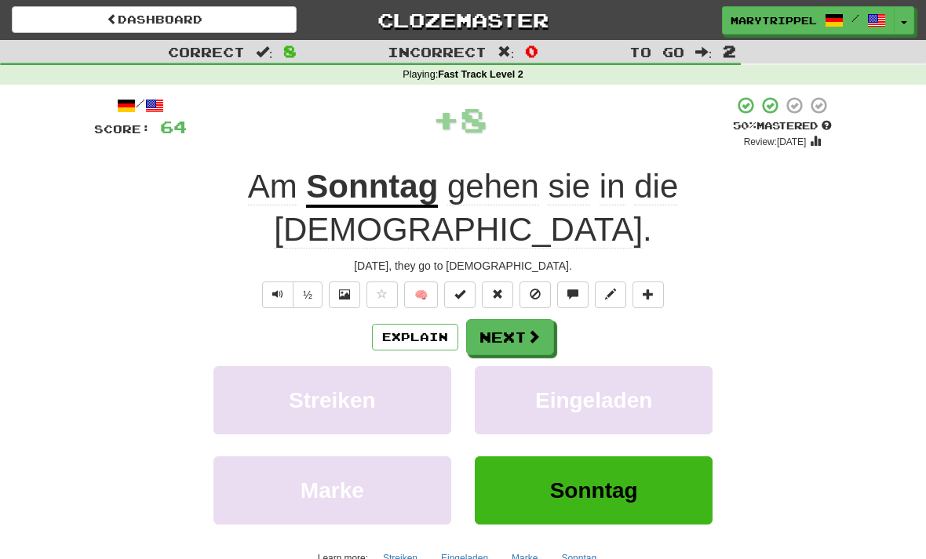
click at [501, 319] on button "Next" at bounding box center [510, 337] width 88 height 36
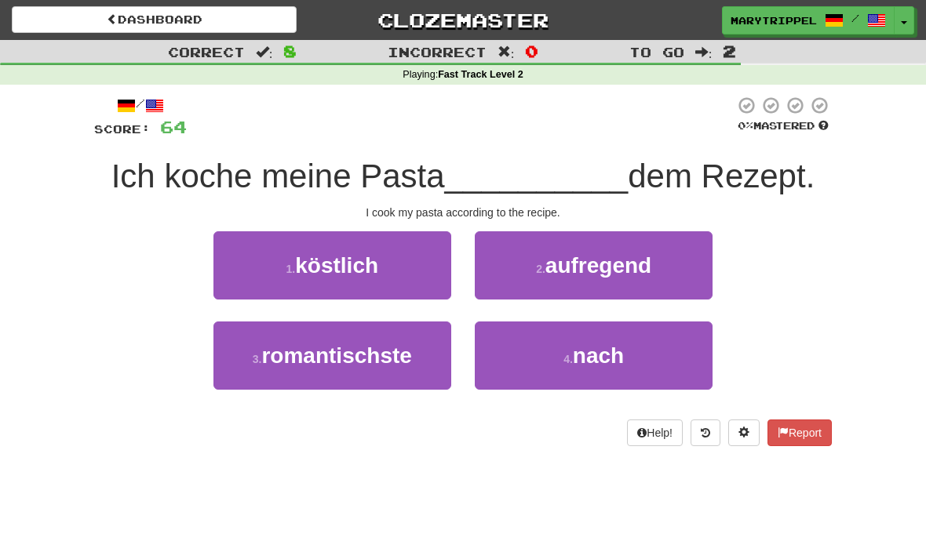
click at [536, 268] on small "2 ." at bounding box center [540, 269] width 9 height 13
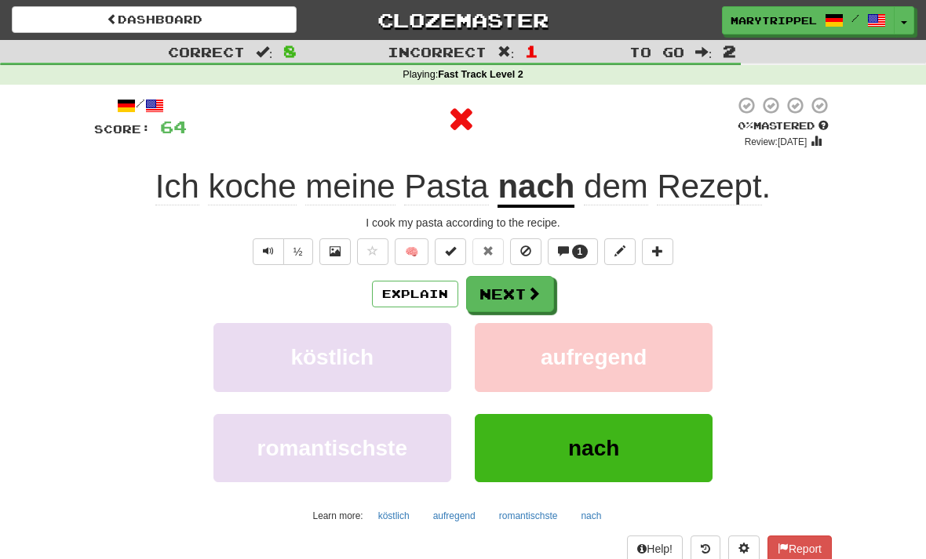
click at [494, 291] on button "Next" at bounding box center [510, 294] width 88 height 36
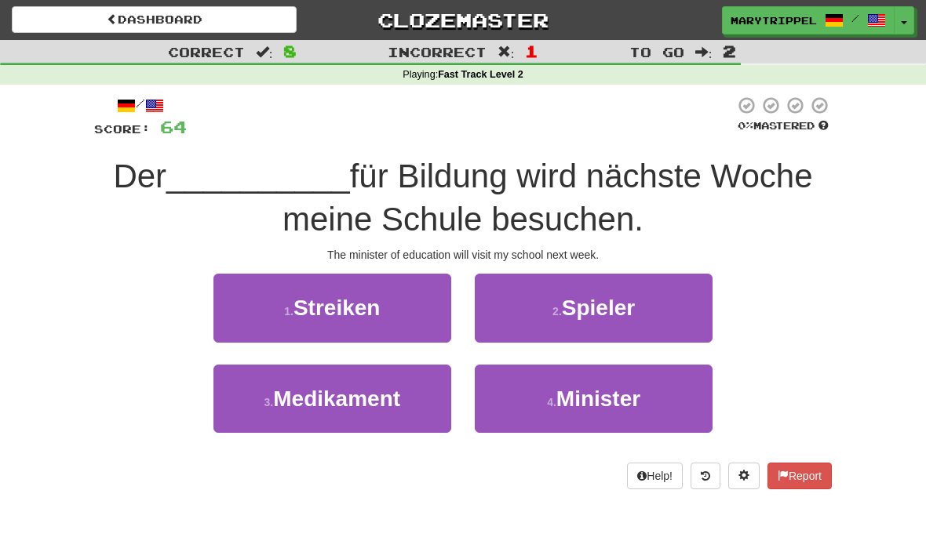
click at [521, 391] on button "4 . Minister" at bounding box center [594, 399] width 238 height 68
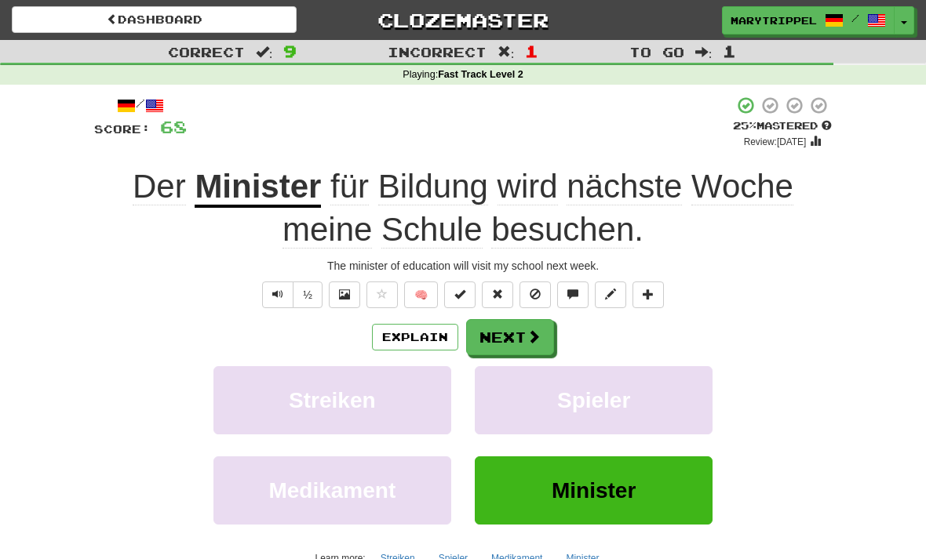
click at [490, 326] on button "Next" at bounding box center [510, 337] width 88 height 36
